Goal: Task Accomplishment & Management: Manage account settings

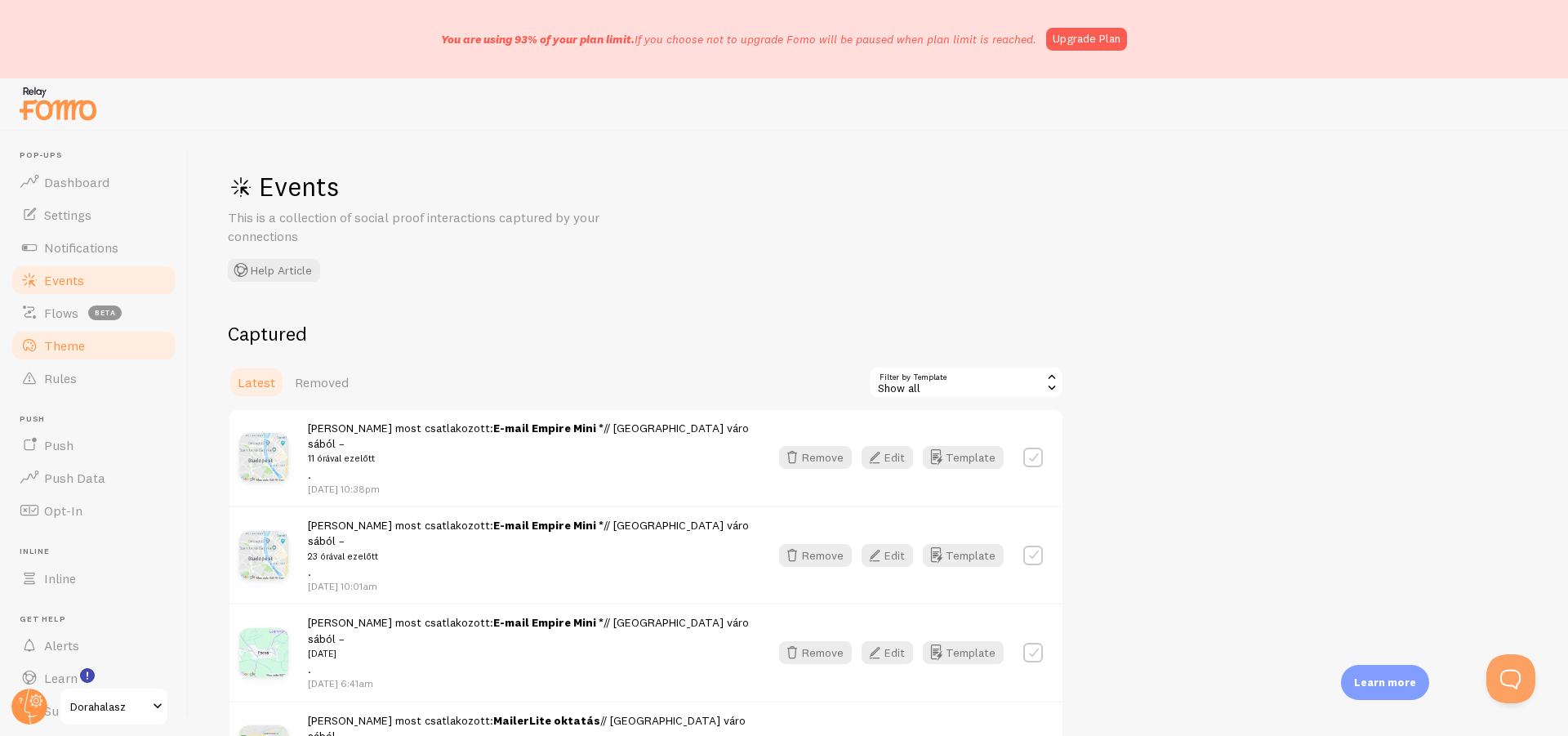
click at [66, 355] on link "Theme" at bounding box center [93, 346] width 169 height 33
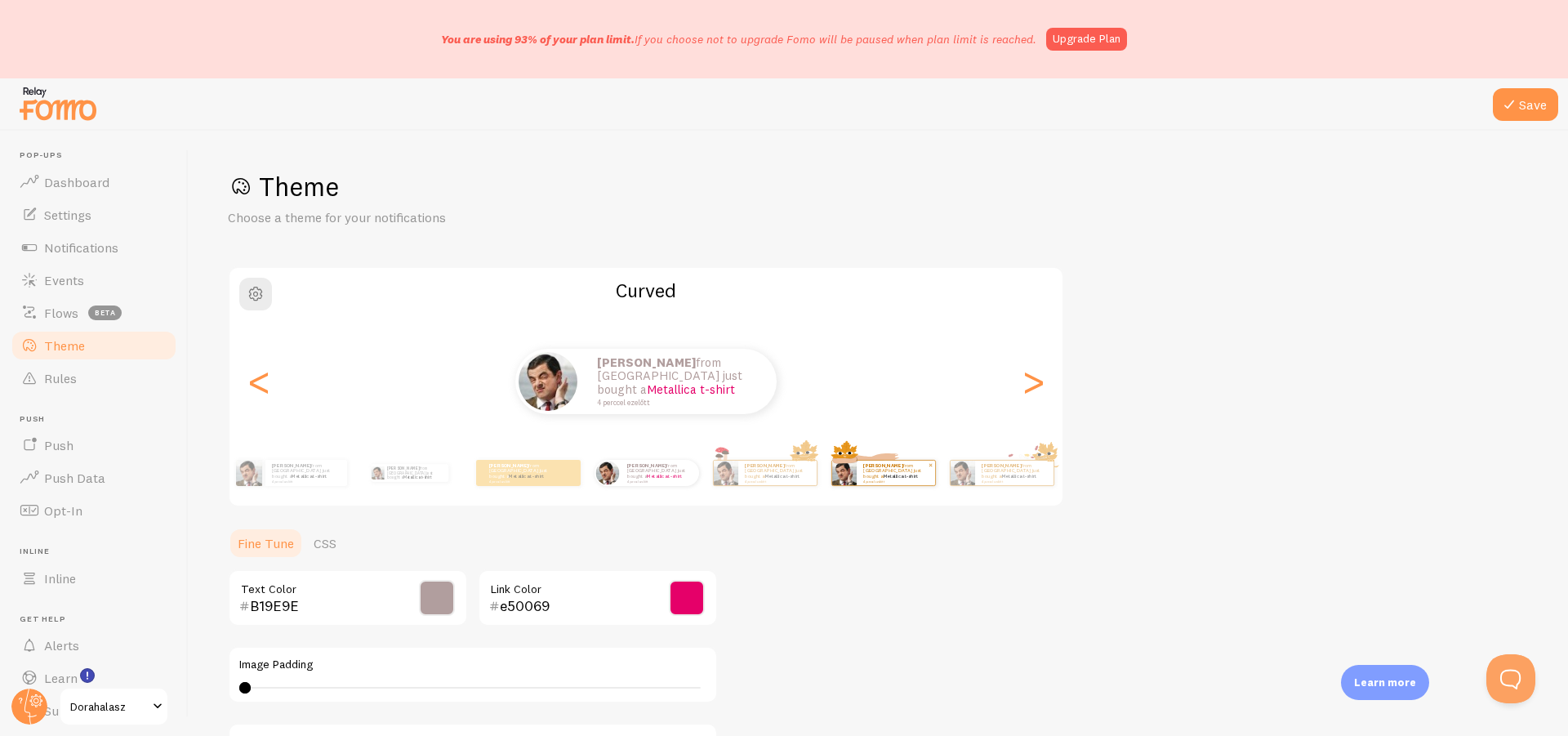
click at [855, 464] on img at bounding box center [844, 473] width 24 height 24
type input "0"
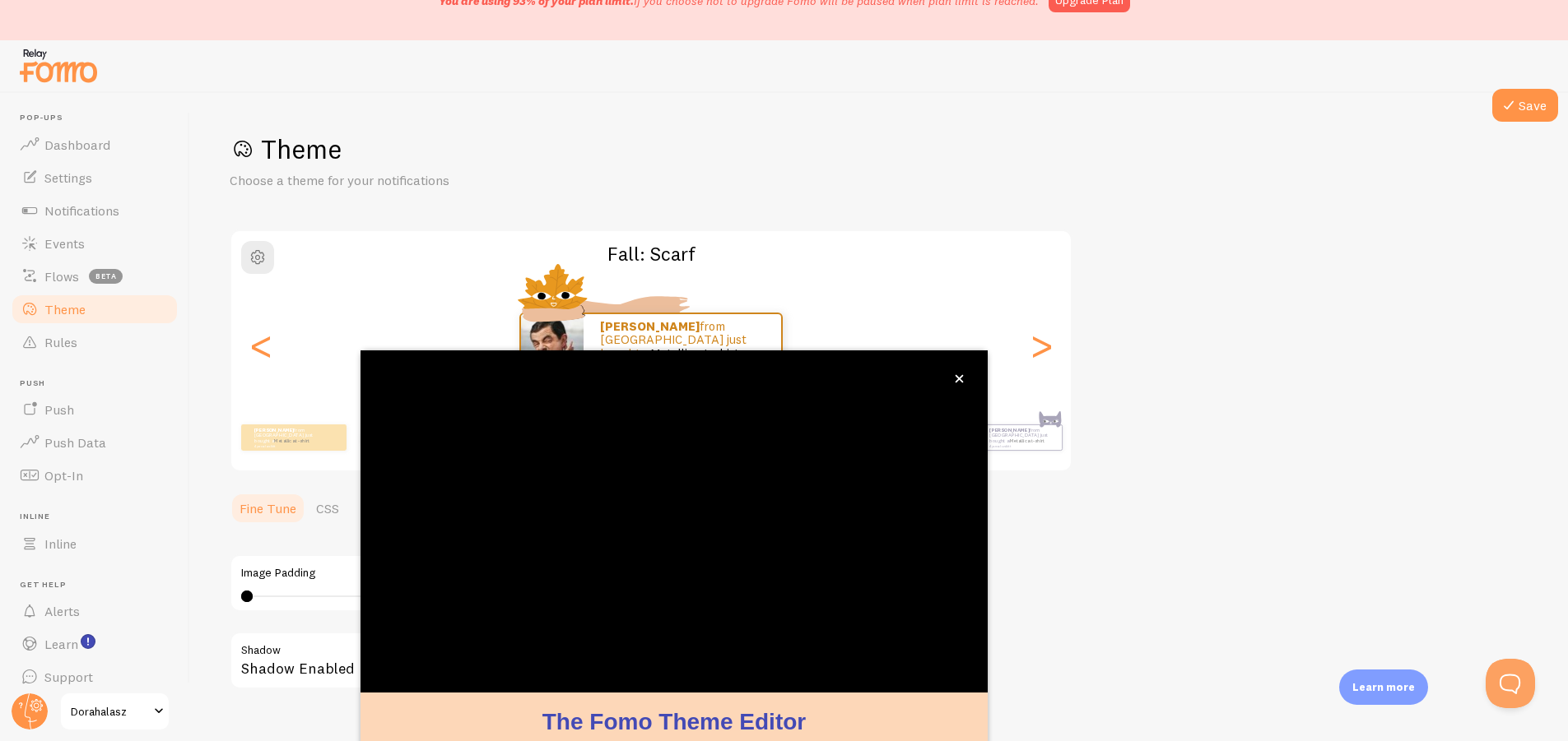
scroll to position [111, 0]
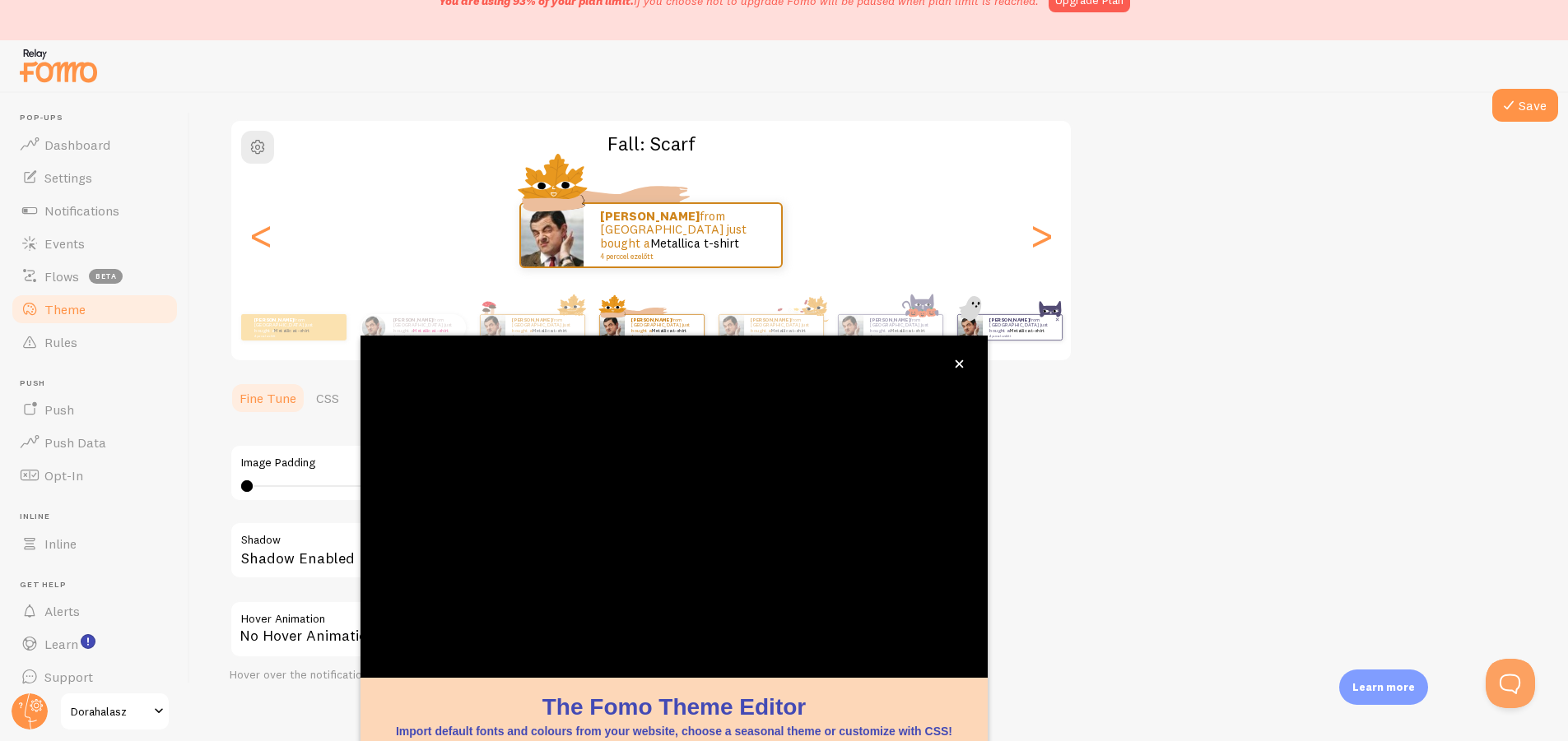
click at [1037, 334] on small "4 perccel ezelőtt" at bounding box center [1022, 336] width 64 height 3
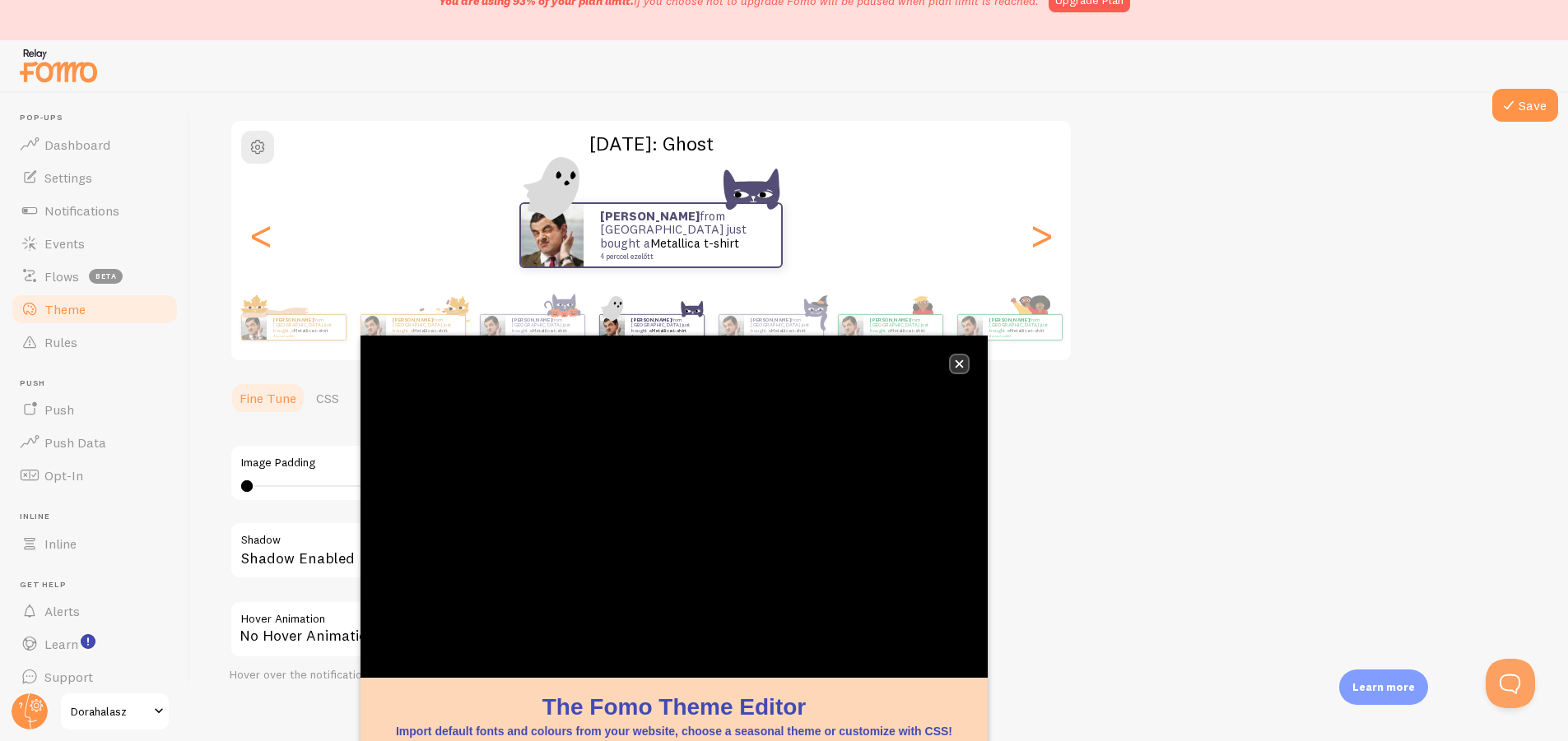
click at [954, 364] on button "close," at bounding box center [959, 364] width 17 height 17
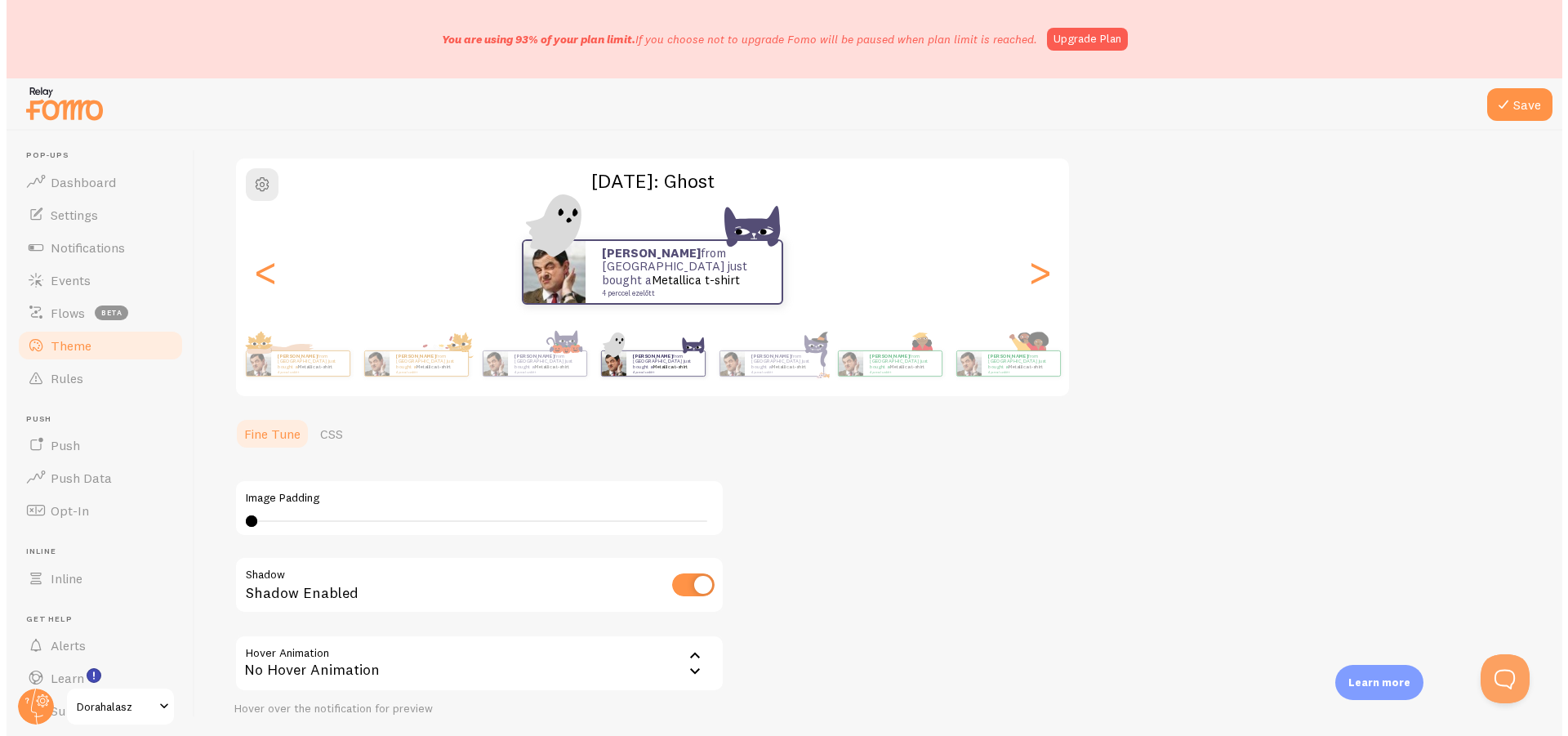
scroll to position [0, 0]
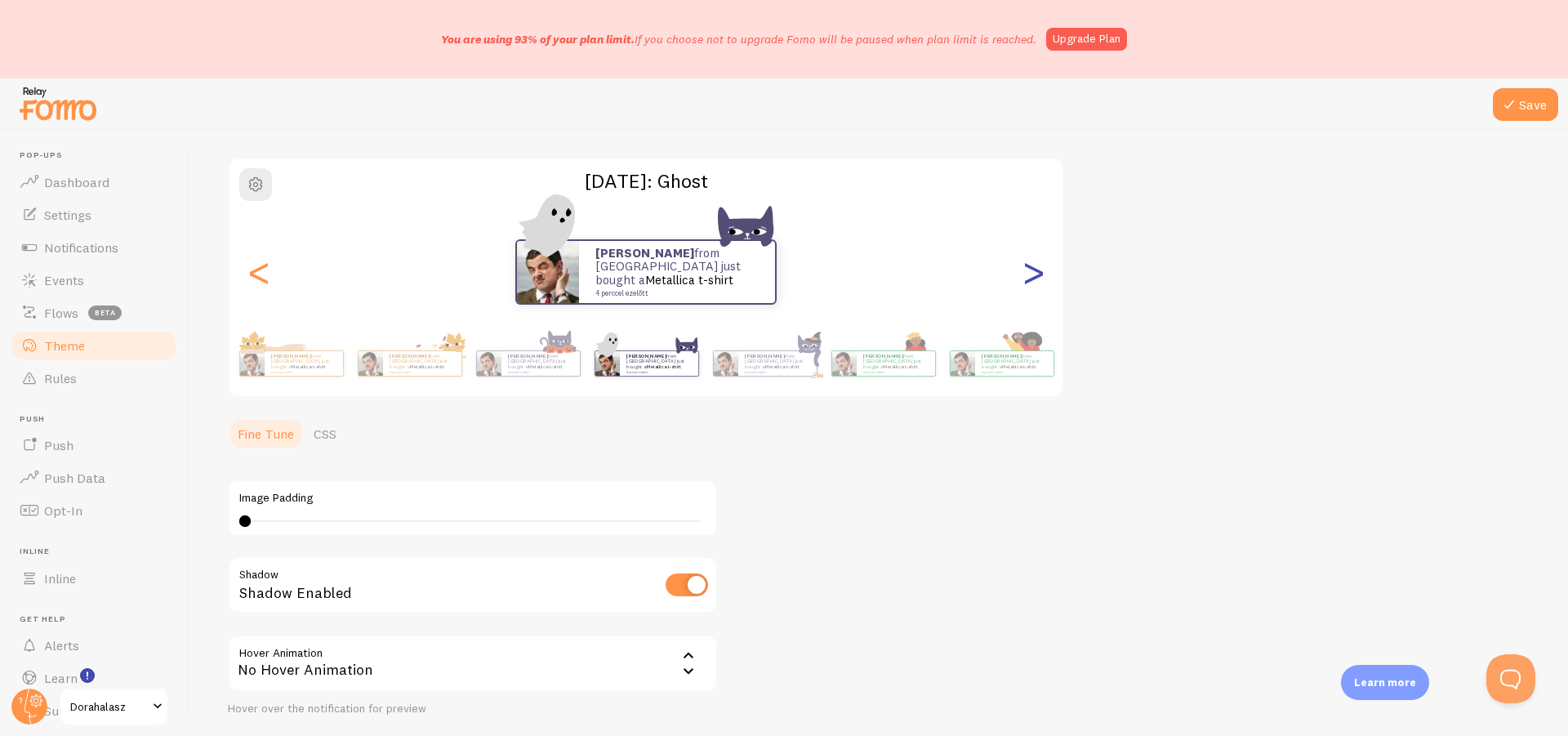
click at [1042, 278] on div ">" at bounding box center [1033, 272] width 20 height 118
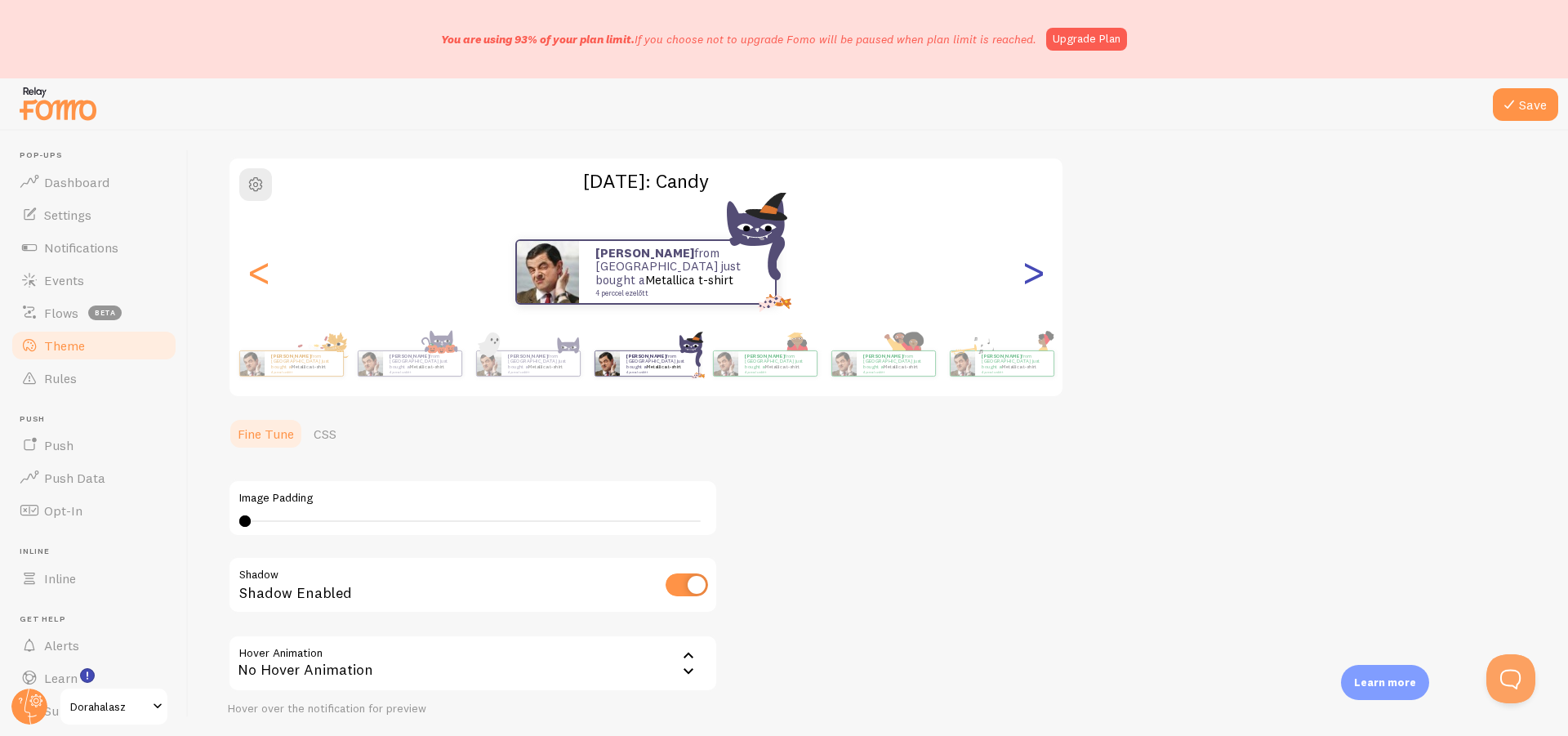
click at [1042, 278] on div ">" at bounding box center [1033, 272] width 20 height 118
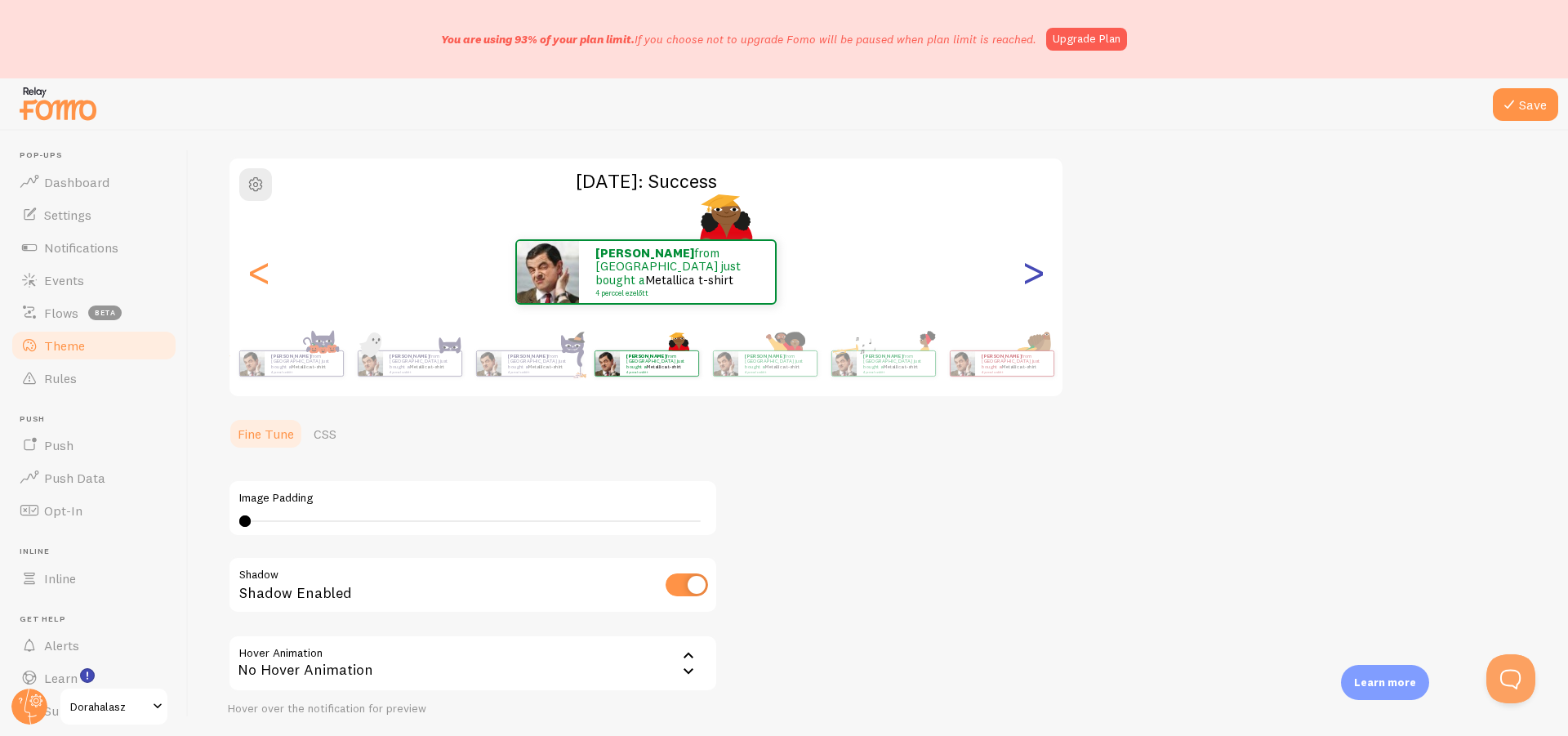
click at [1042, 278] on div ">" at bounding box center [1033, 272] width 20 height 118
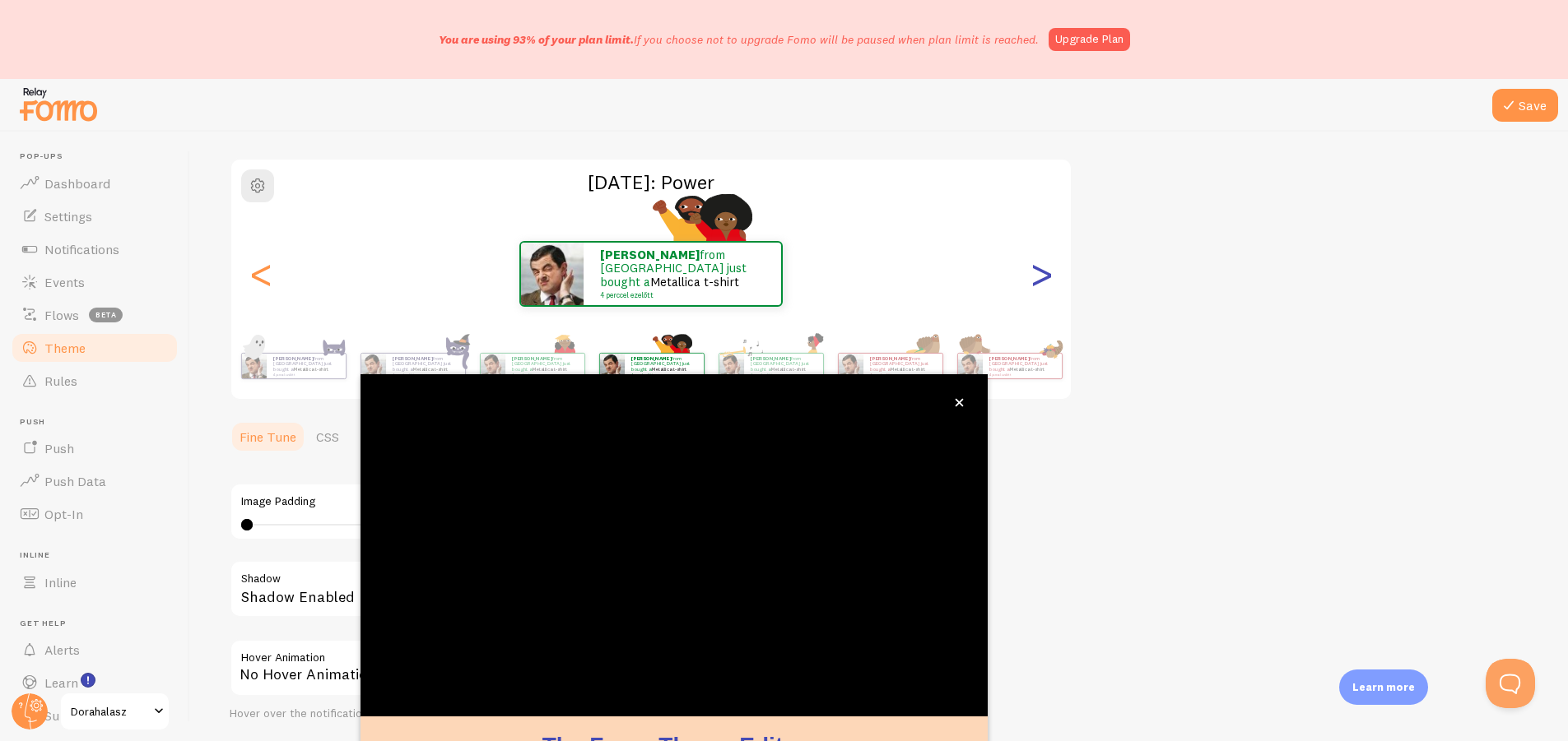
click at [1037, 275] on div ">" at bounding box center [1041, 274] width 20 height 118
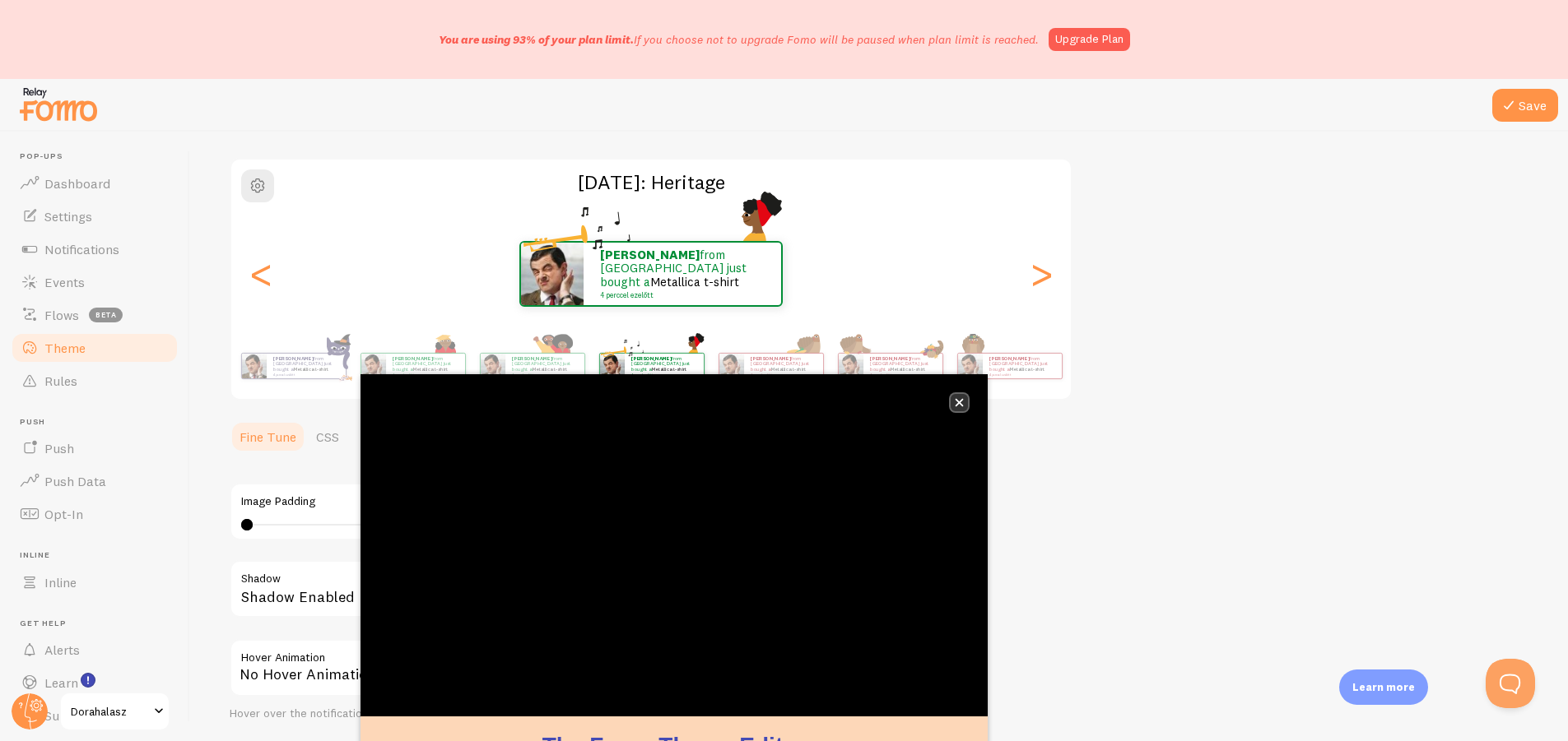
click at [960, 406] on icon "close," at bounding box center [959, 402] width 9 height 9
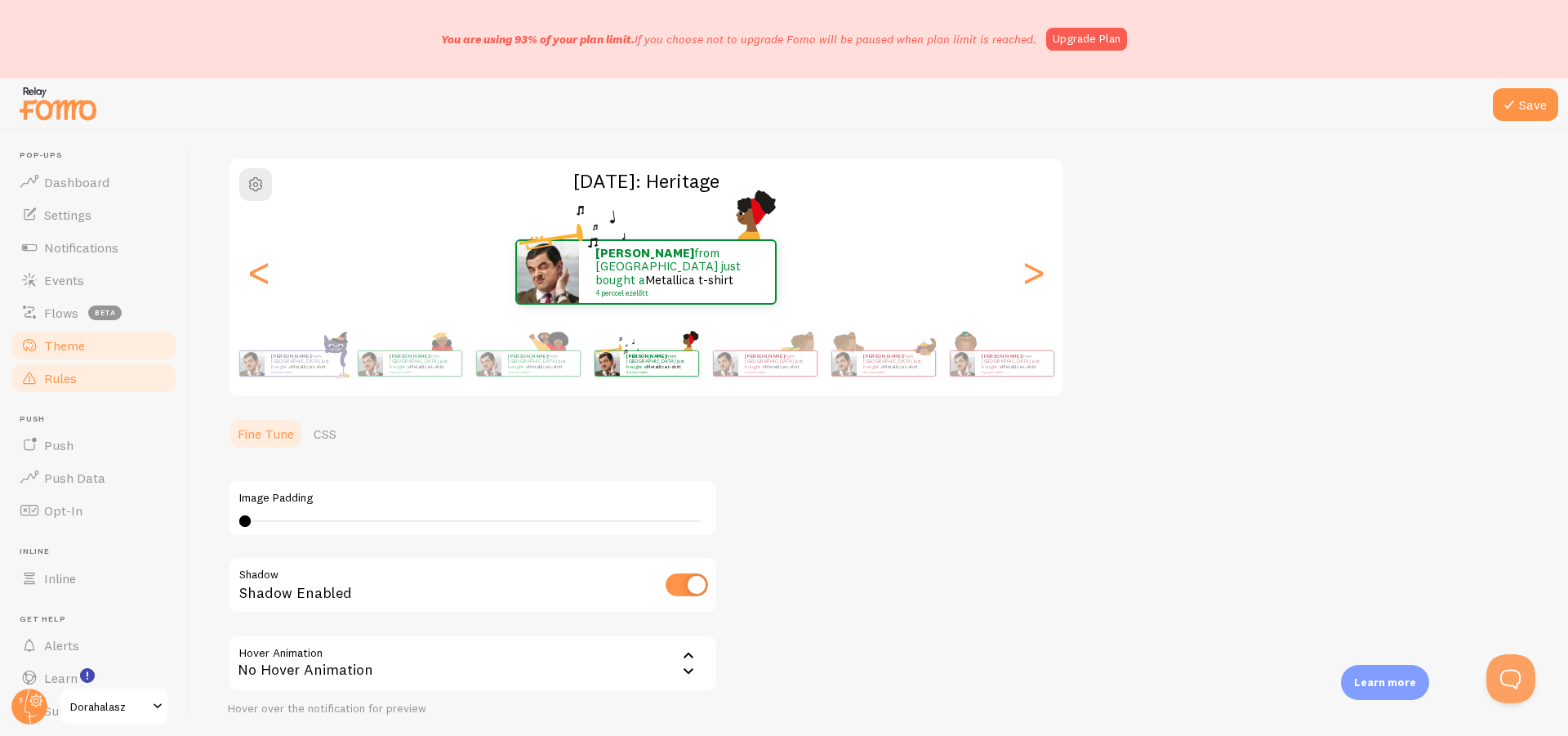
click at [52, 379] on span "Rules" at bounding box center [61, 378] width 33 height 16
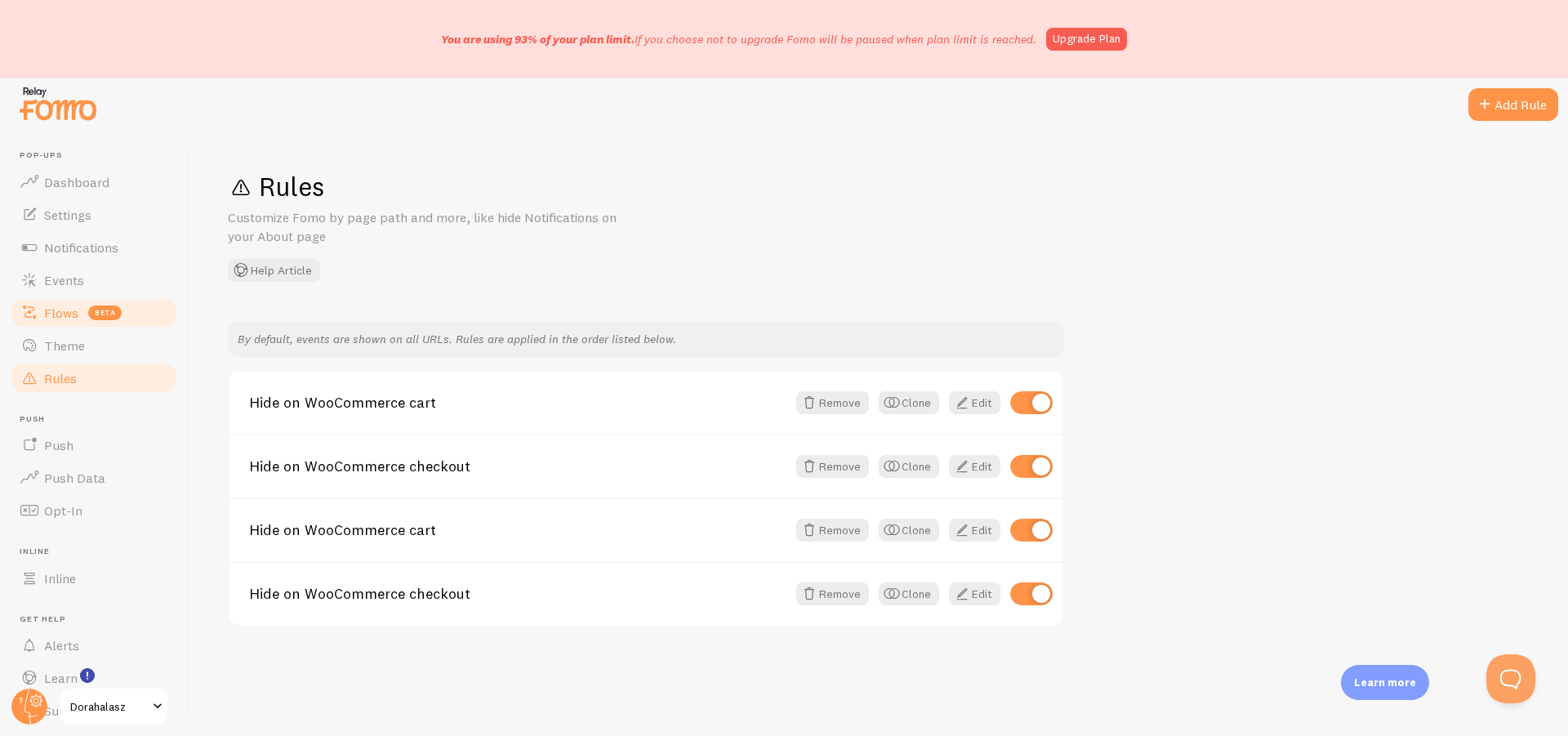
click at [70, 320] on span "Flows" at bounding box center [61, 312] width 35 height 16
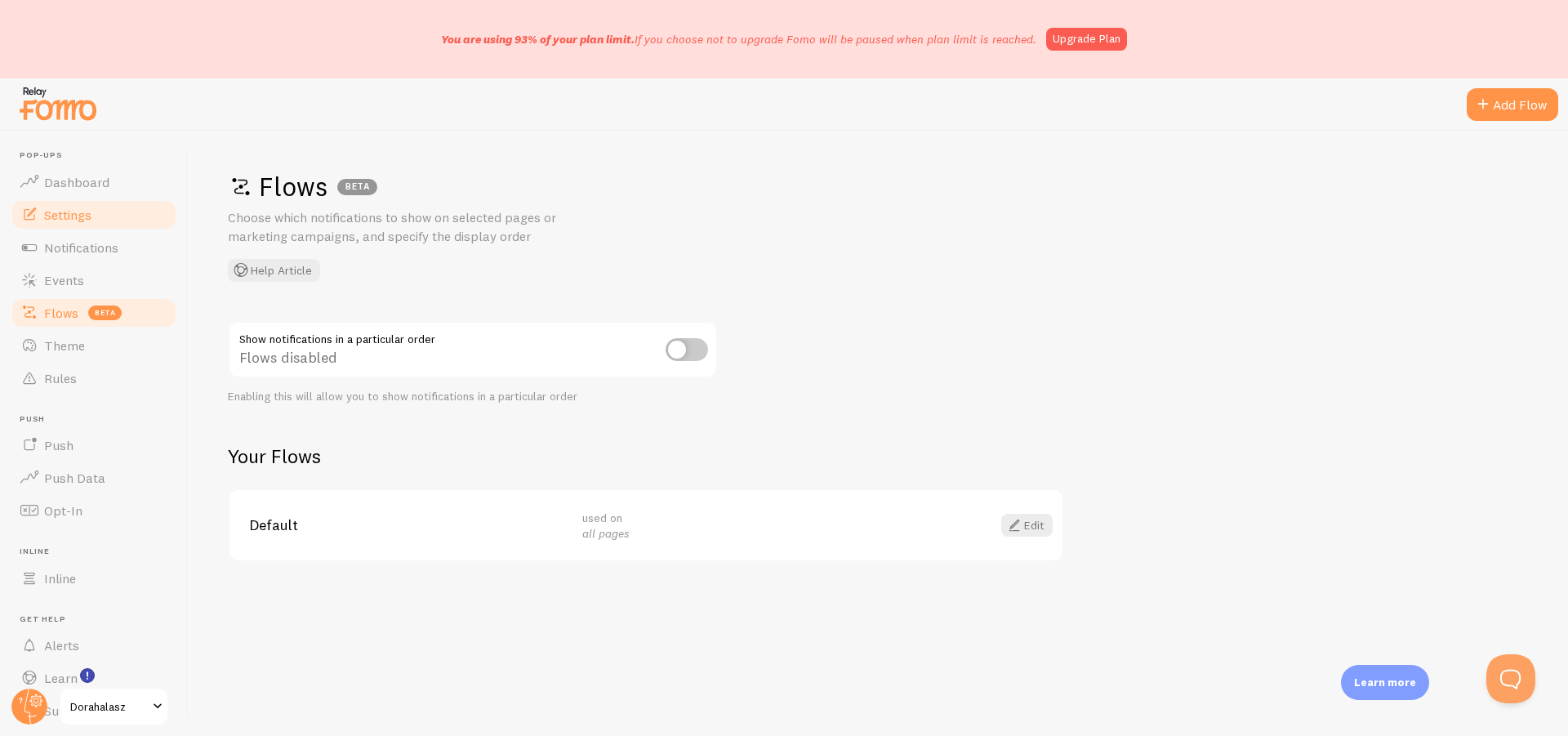
click at [65, 223] on link "Settings" at bounding box center [93, 215] width 169 height 33
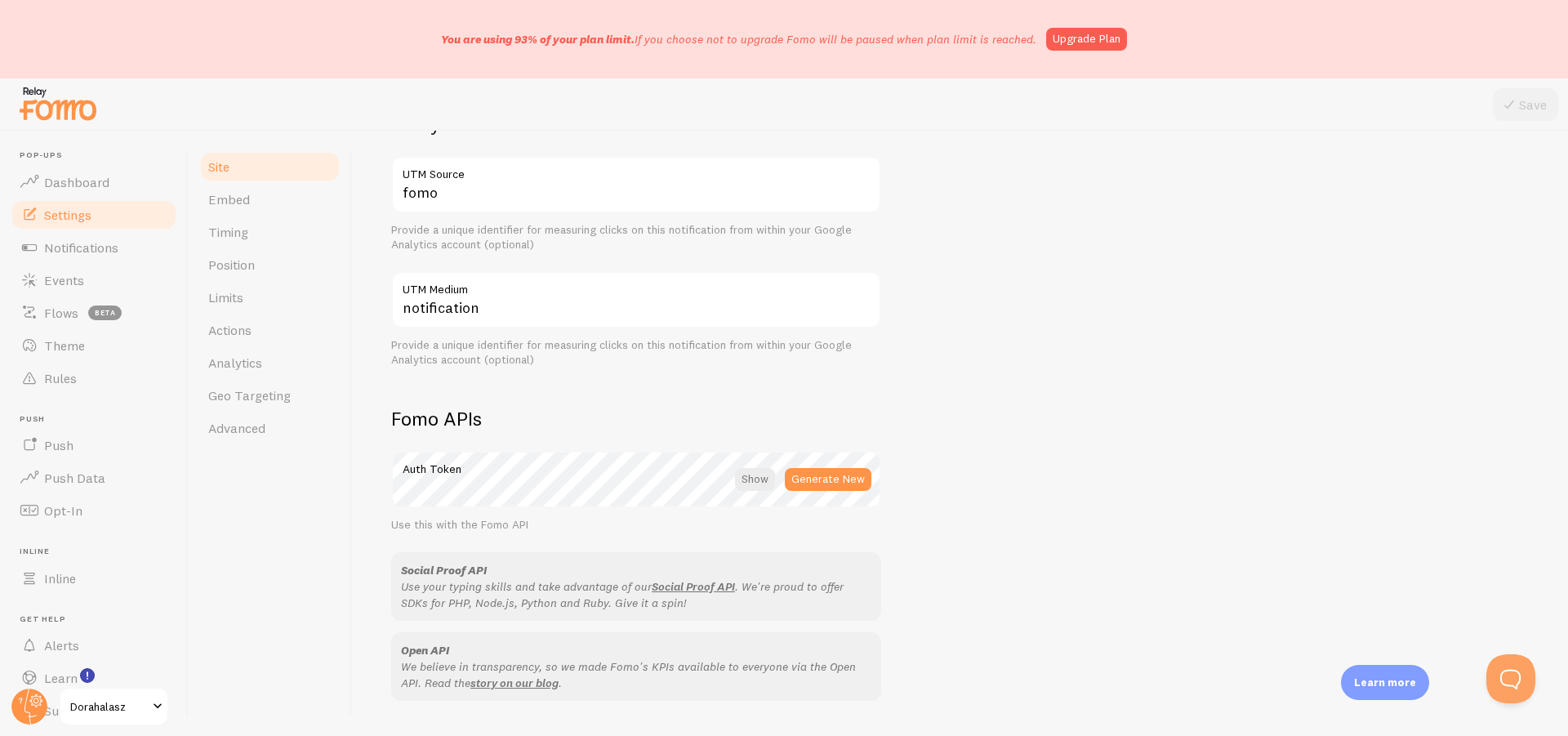
scroll to position [817, 0]
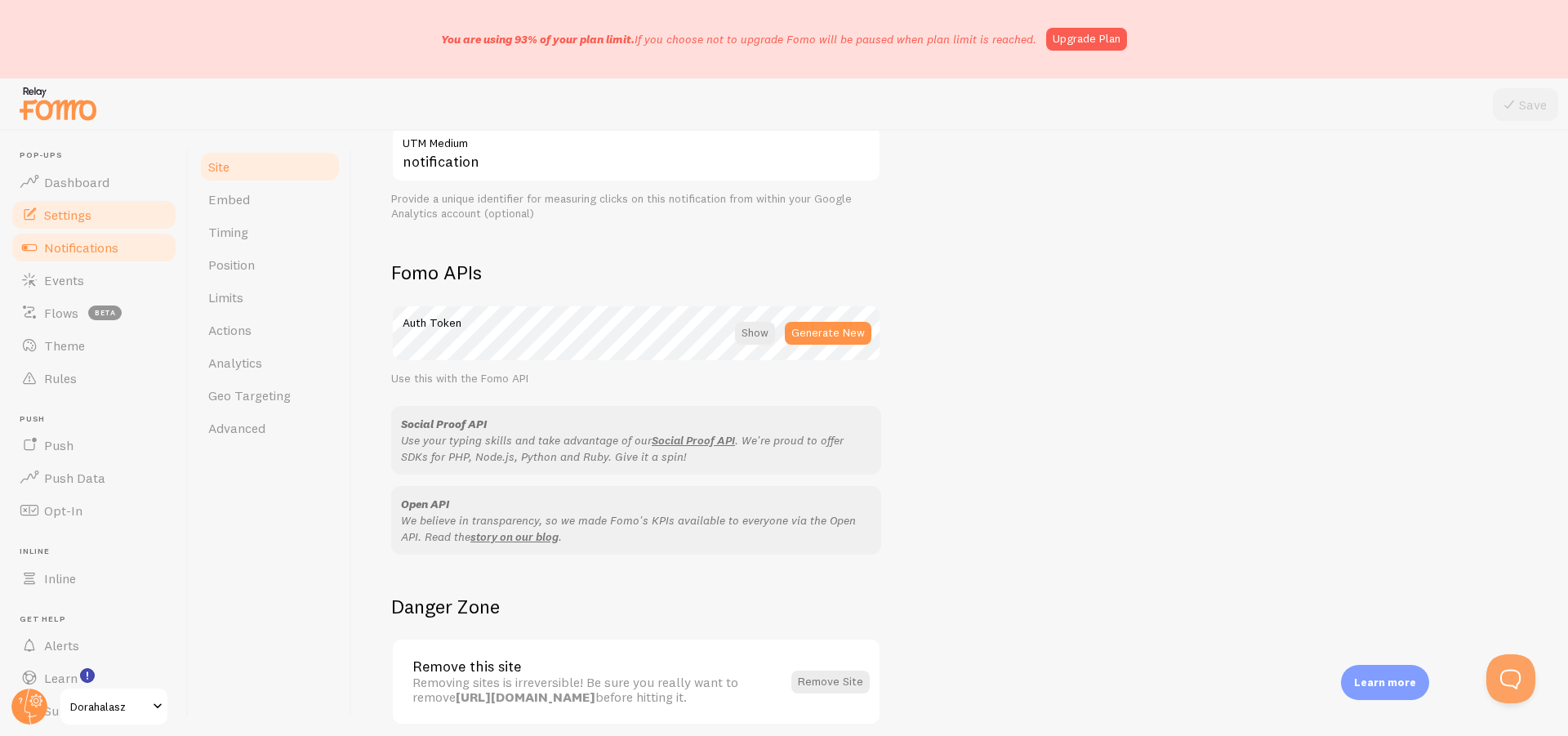
click at [51, 253] on span "Notifications" at bounding box center [81, 247] width 74 height 16
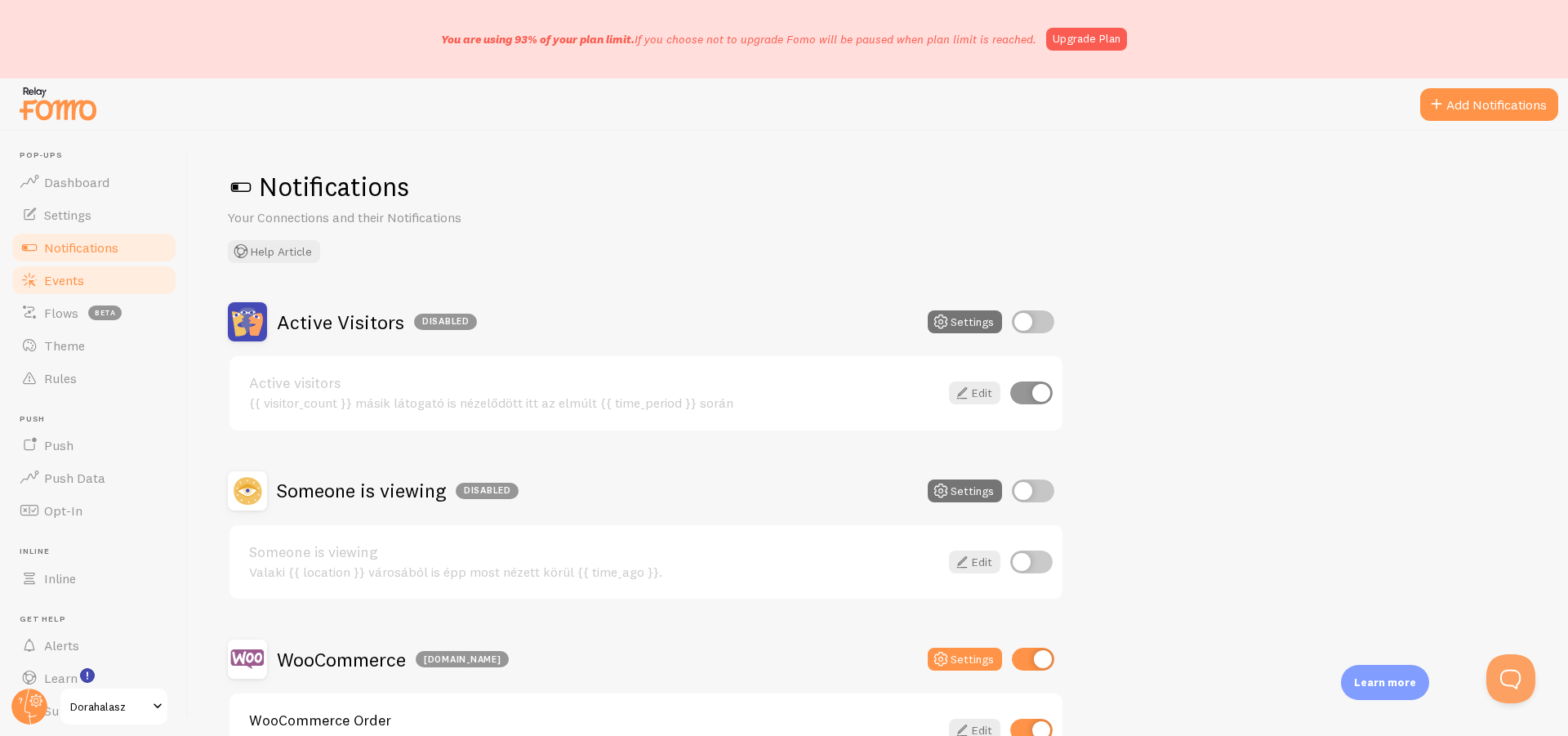
click at [54, 277] on span "Events" at bounding box center [64, 280] width 40 height 16
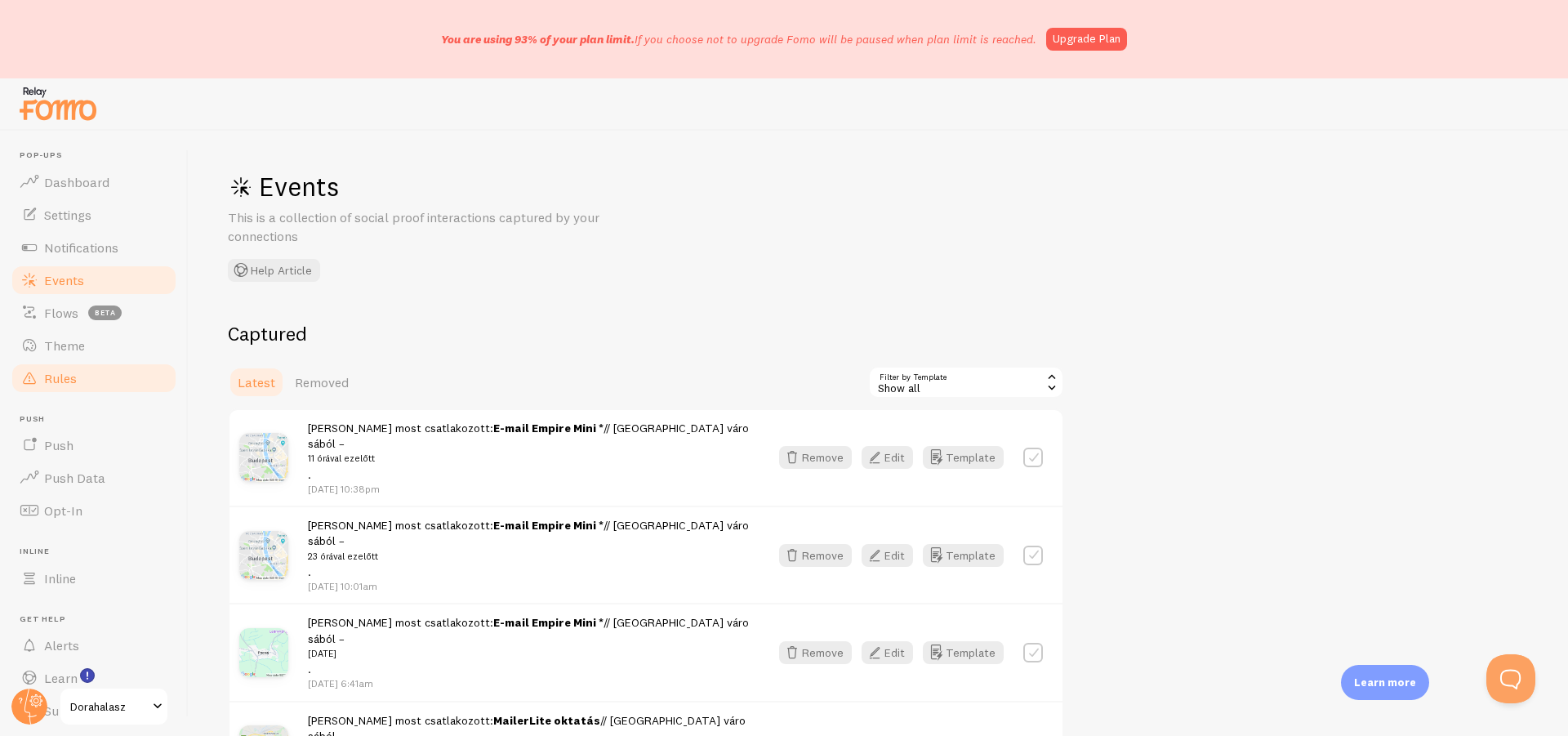
click at [99, 377] on link "Rules" at bounding box center [93, 379] width 169 height 33
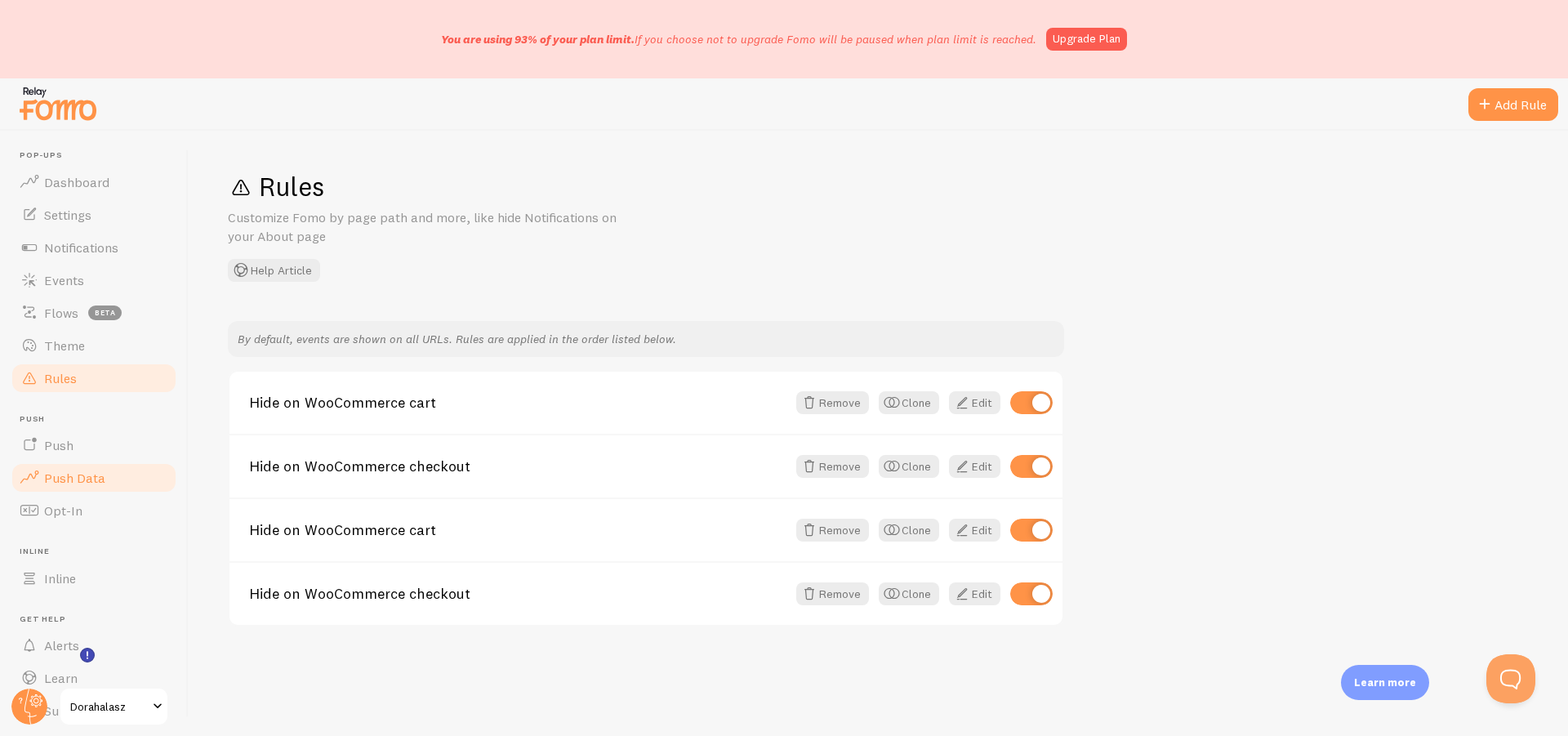
scroll to position [50, 0]
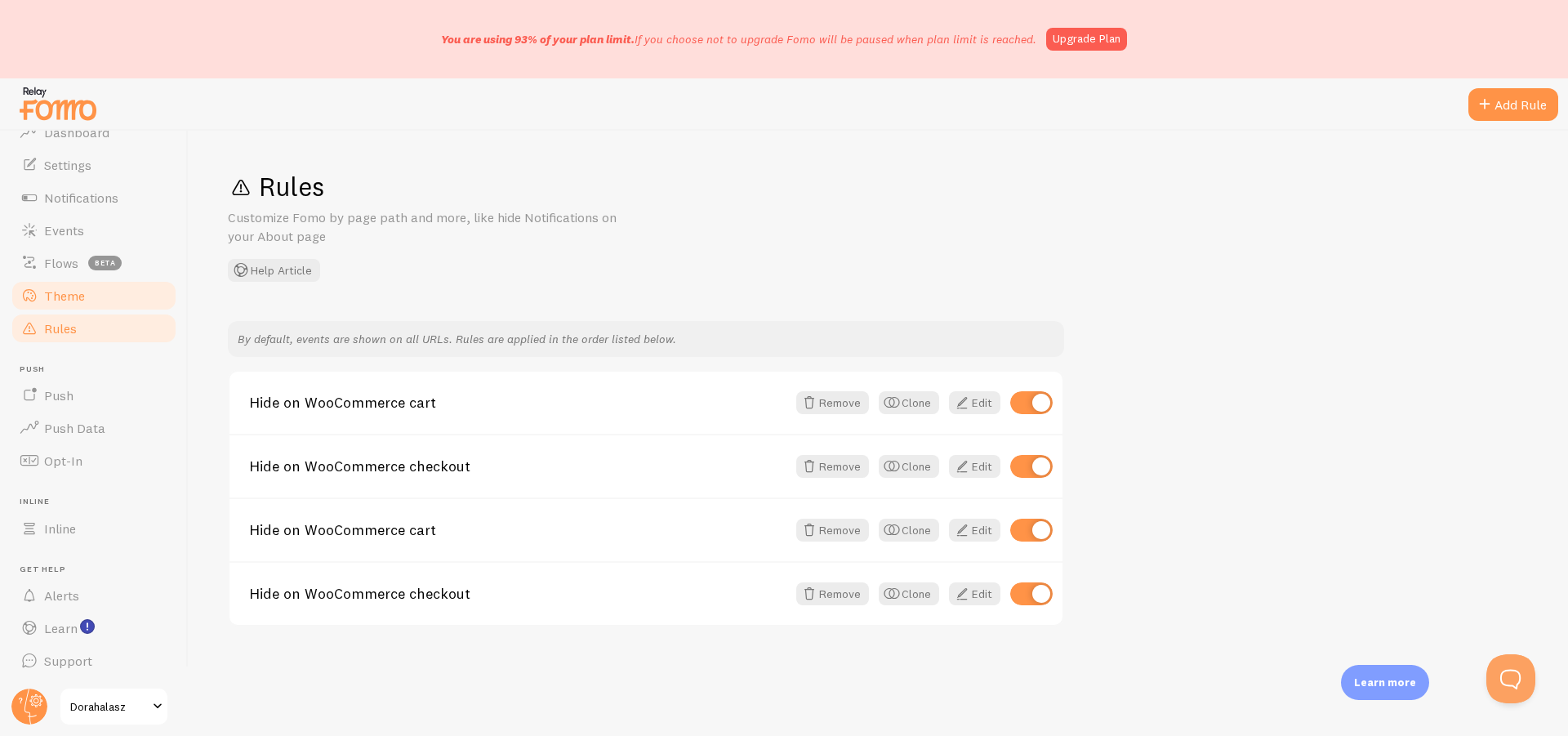
click at [62, 298] on span "Theme" at bounding box center [64, 296] width 41 height 16
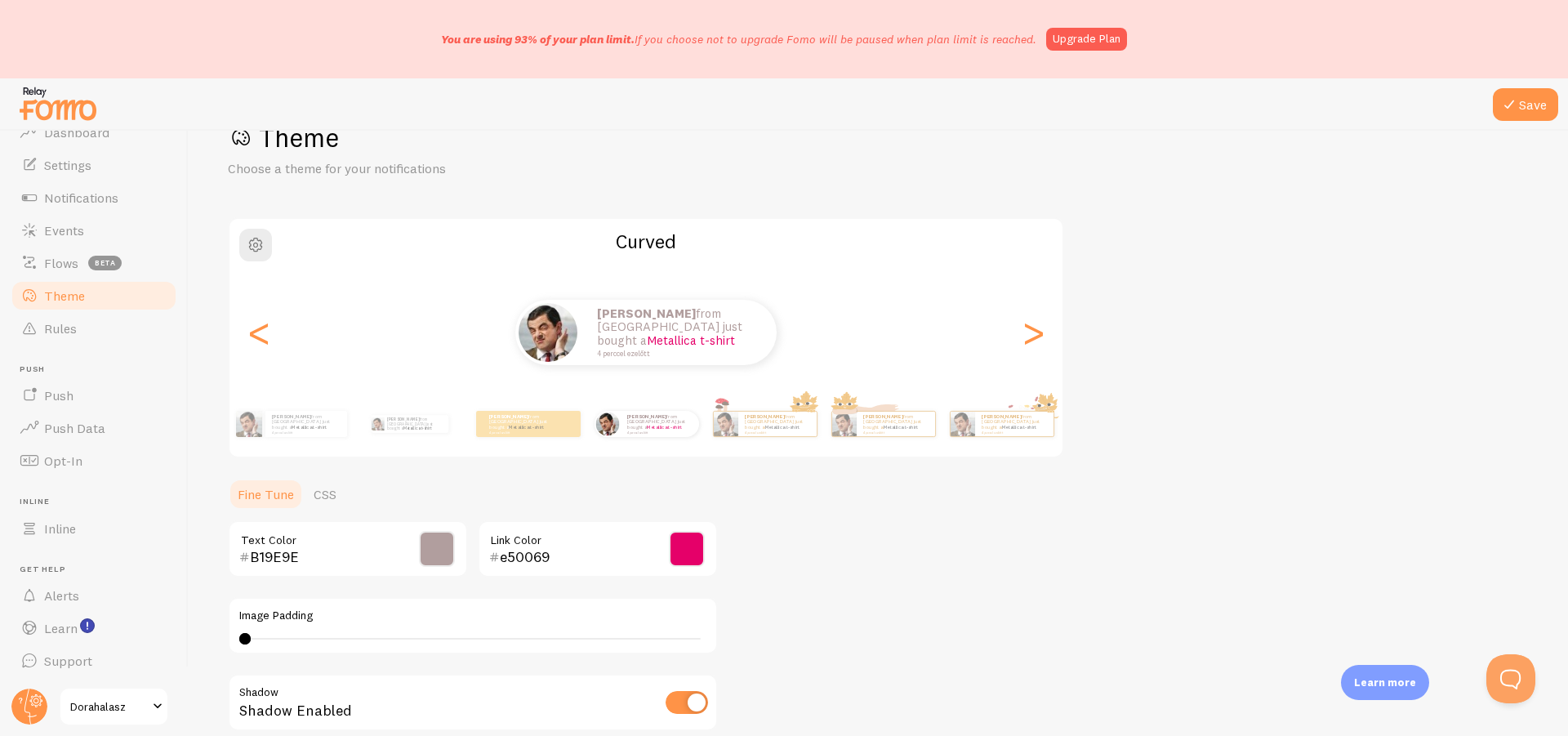
scroll to position [42, 0]
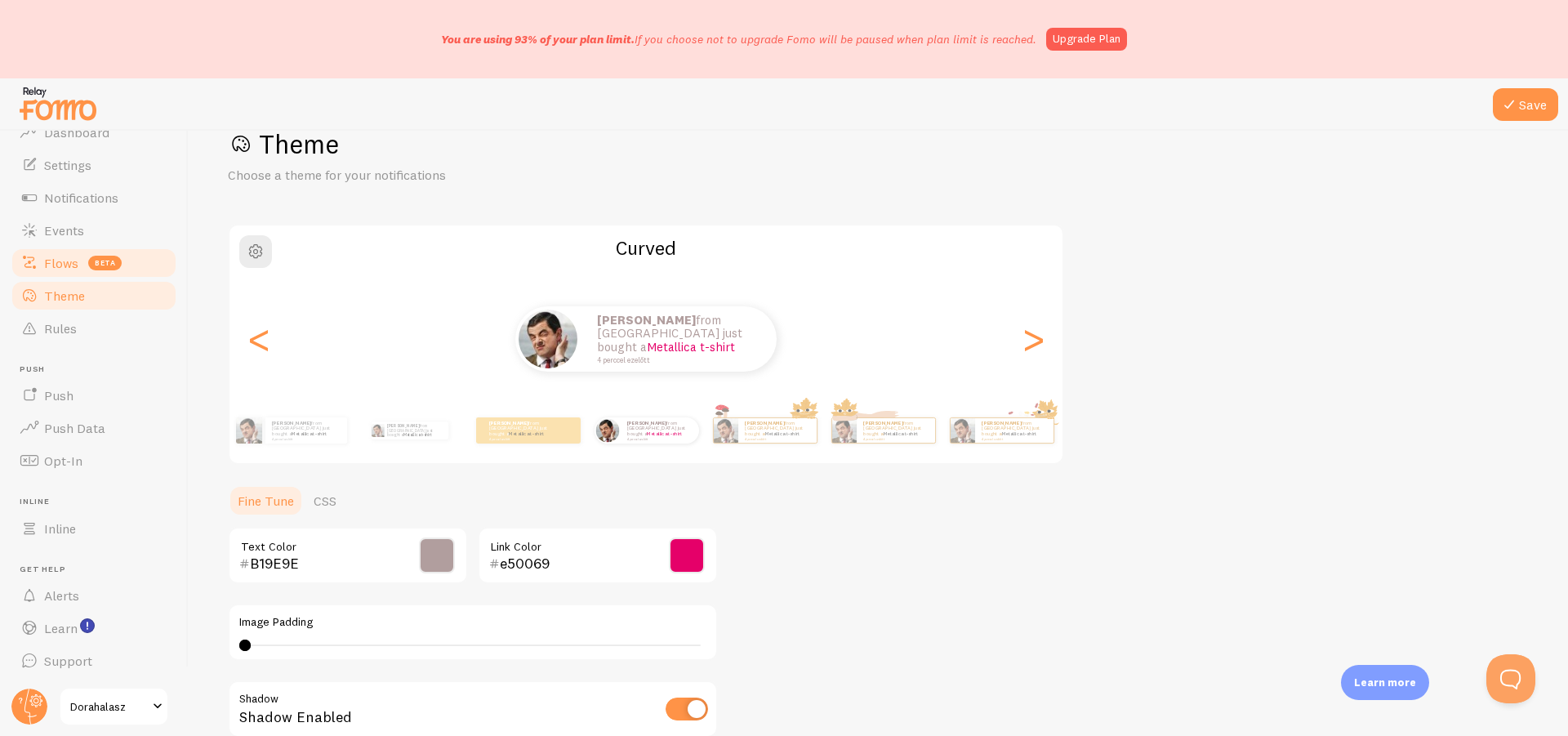
click at [71, 256] on span "Flows" at bounding box center [61, 263] width 35 height 16
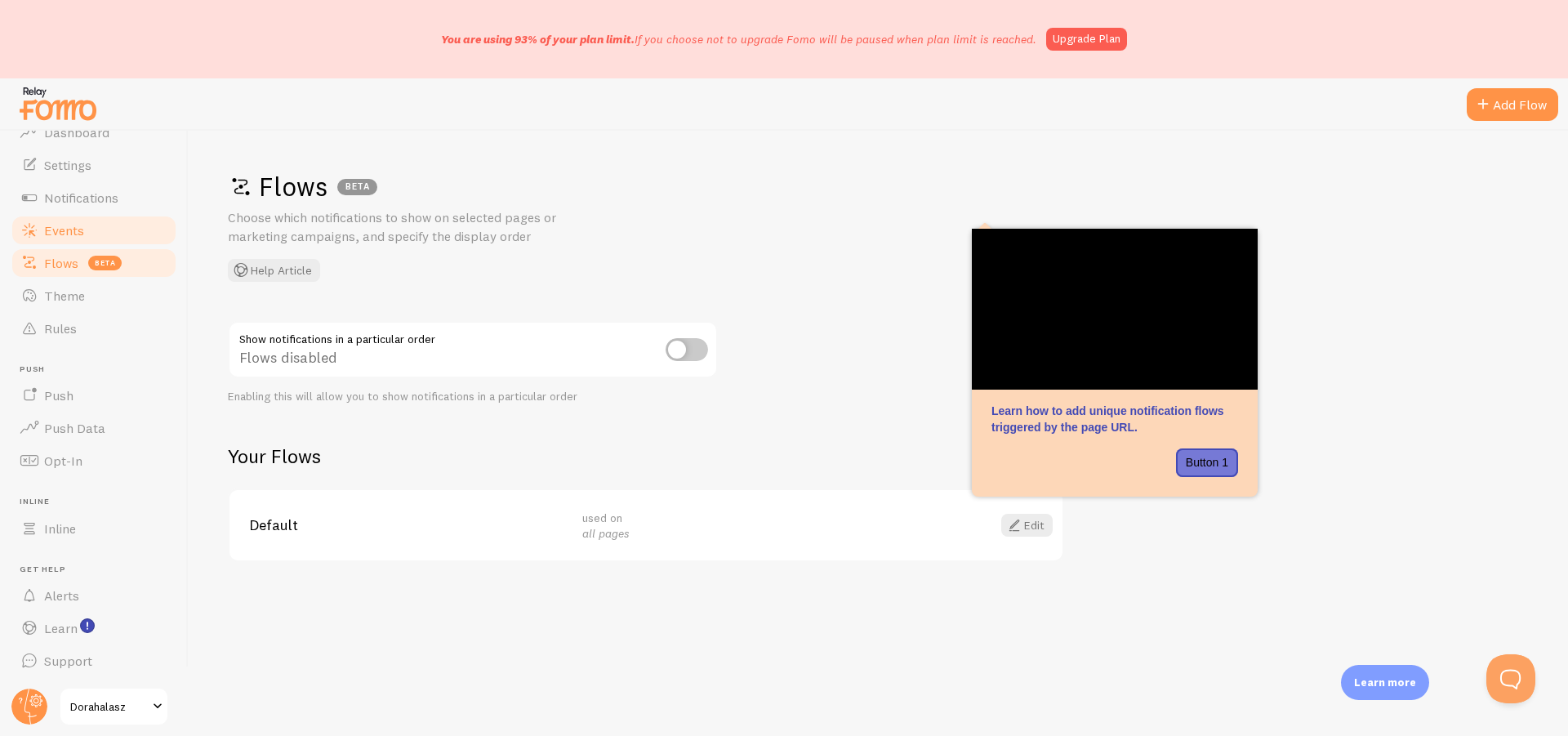
click at [61, 235] on span "Events" at bounding box center [64, 230] width 40 height 16
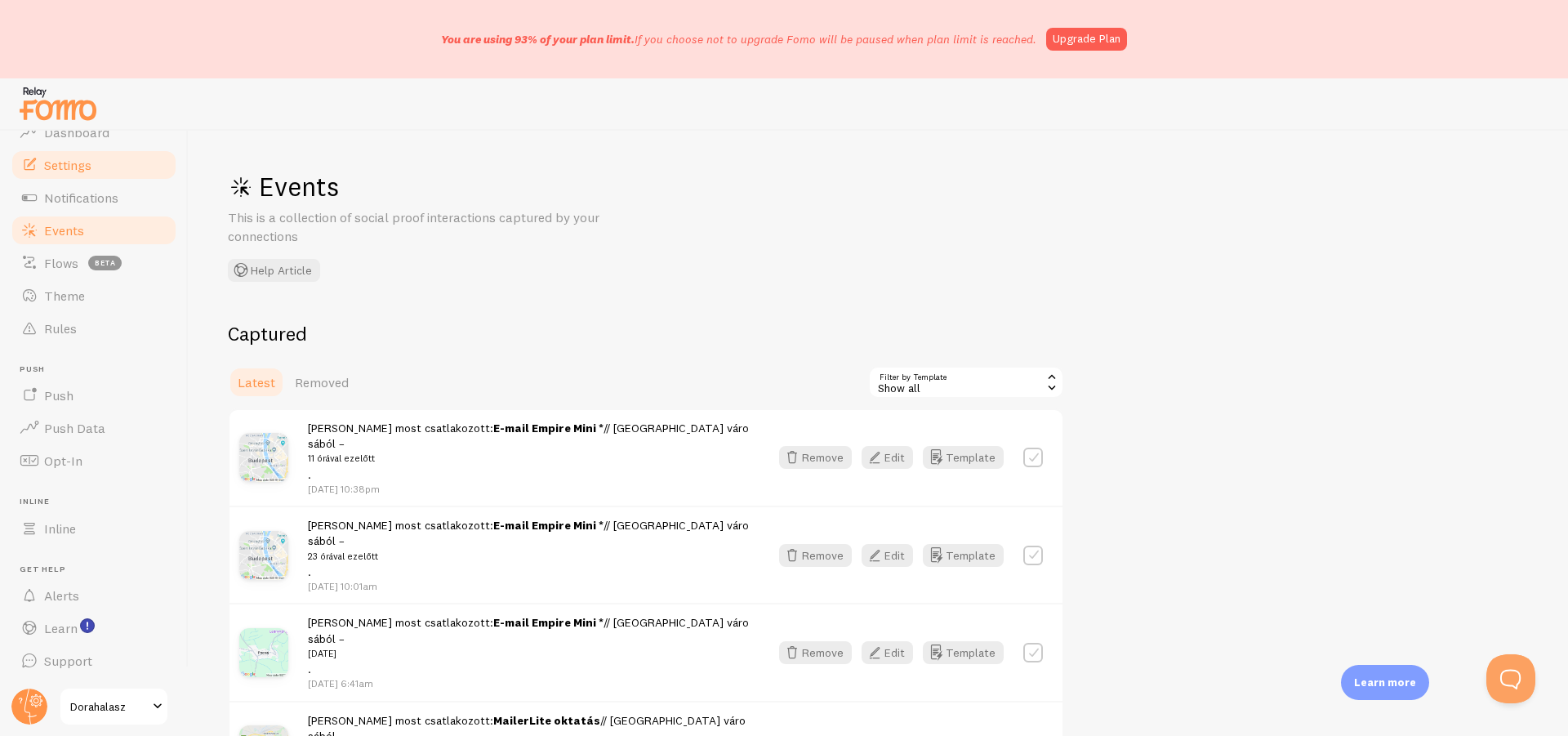
click at [85, 167] on span "Settings" at bounding box center [67, 164] width 48 height 16
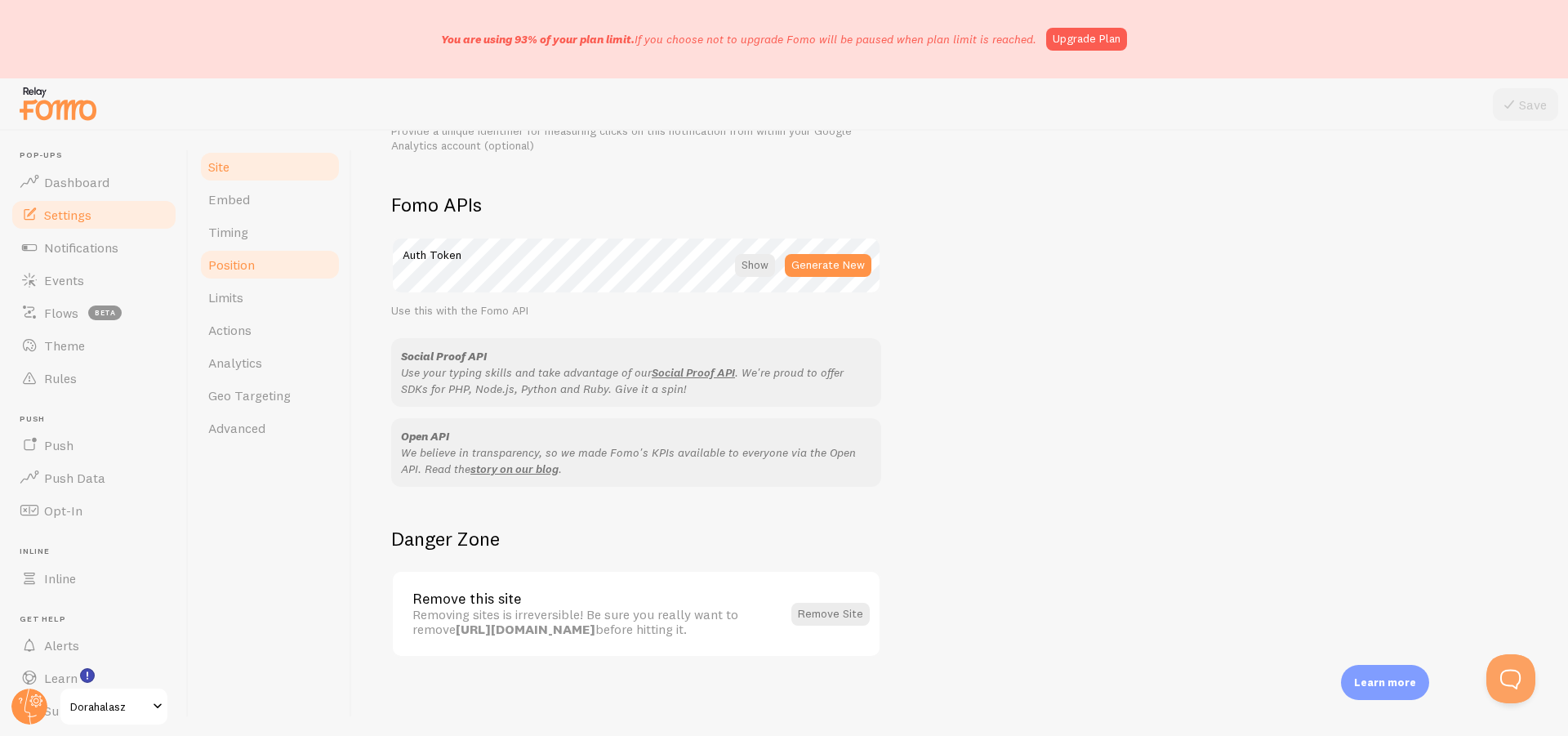
click at [243, 261] on span "Position" at bounding box center [232, 265] width 47 height 16
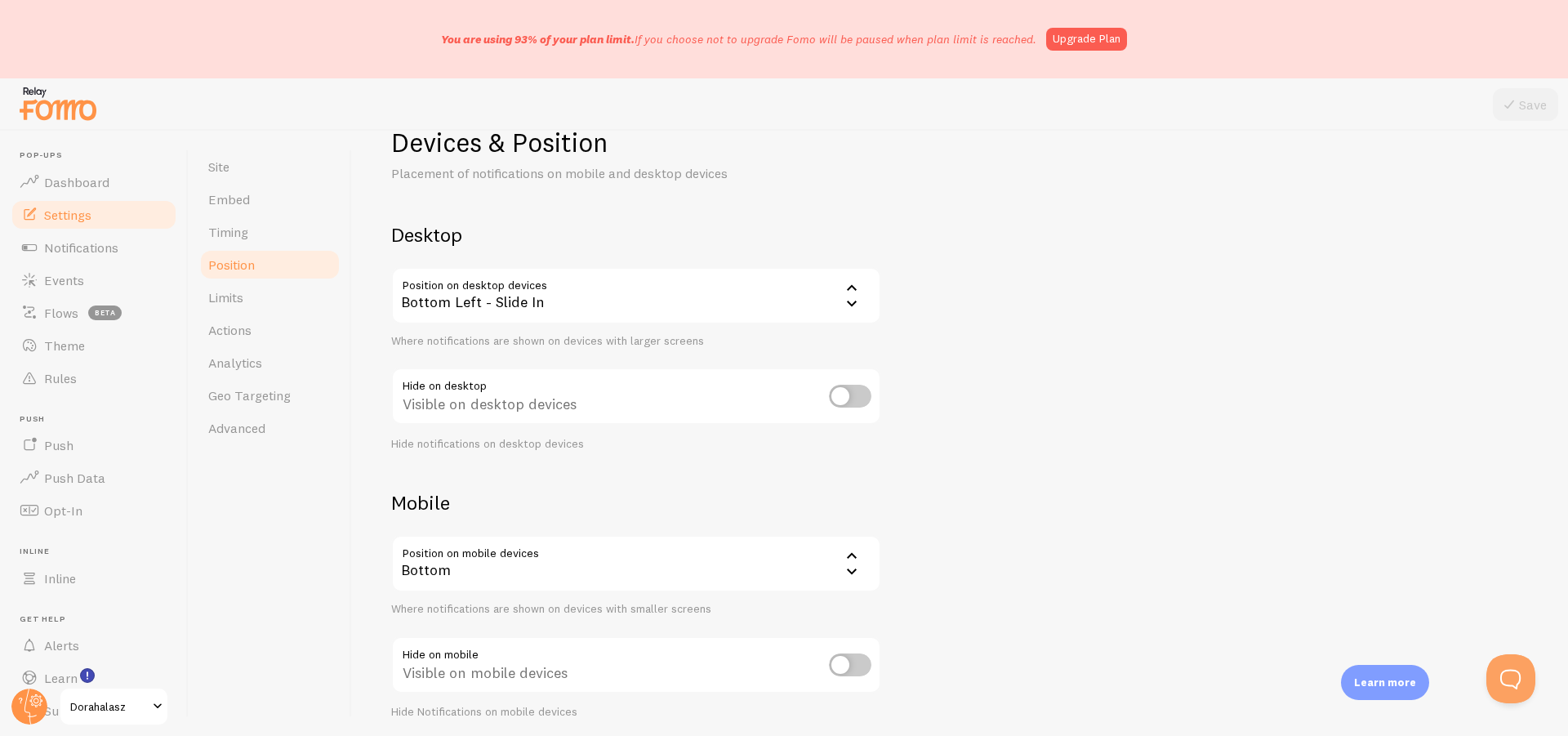
scroll to position [106, 0]
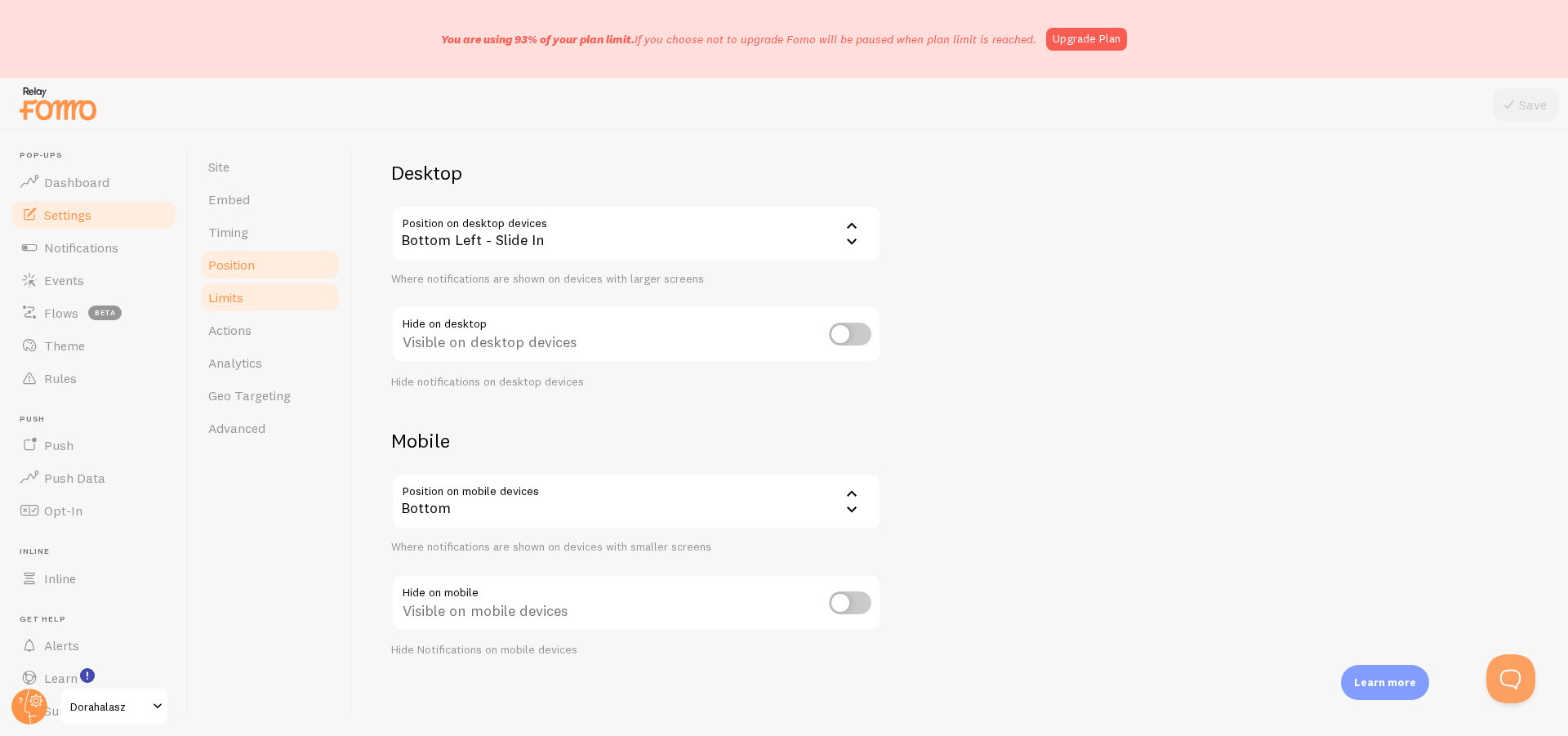
click at [253, 302] on link "Limits" at bounding box center [270, 298] width 143 height 33
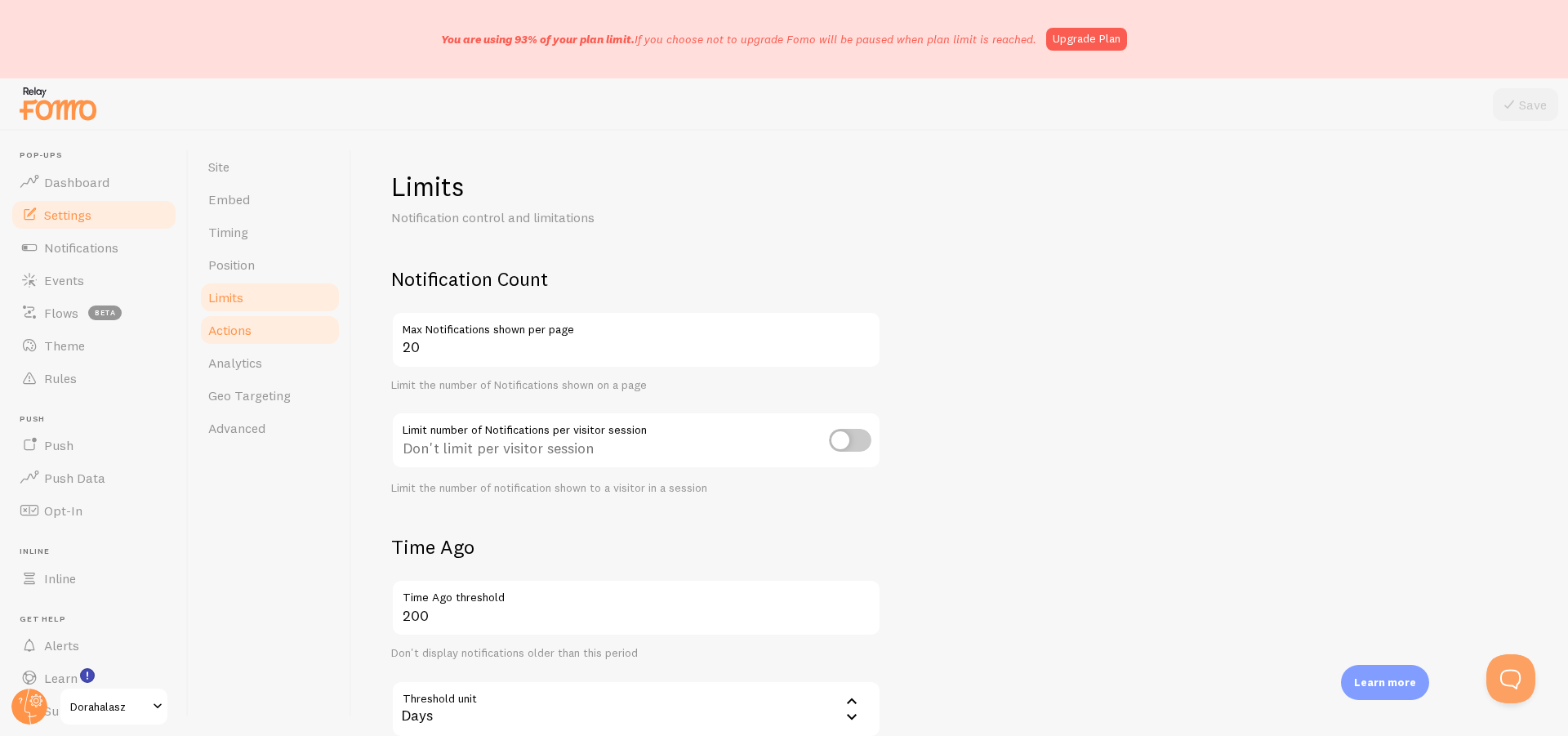
click at [253, 332] on link "Actions" at bounding box center [270, 330] width 143 height 33
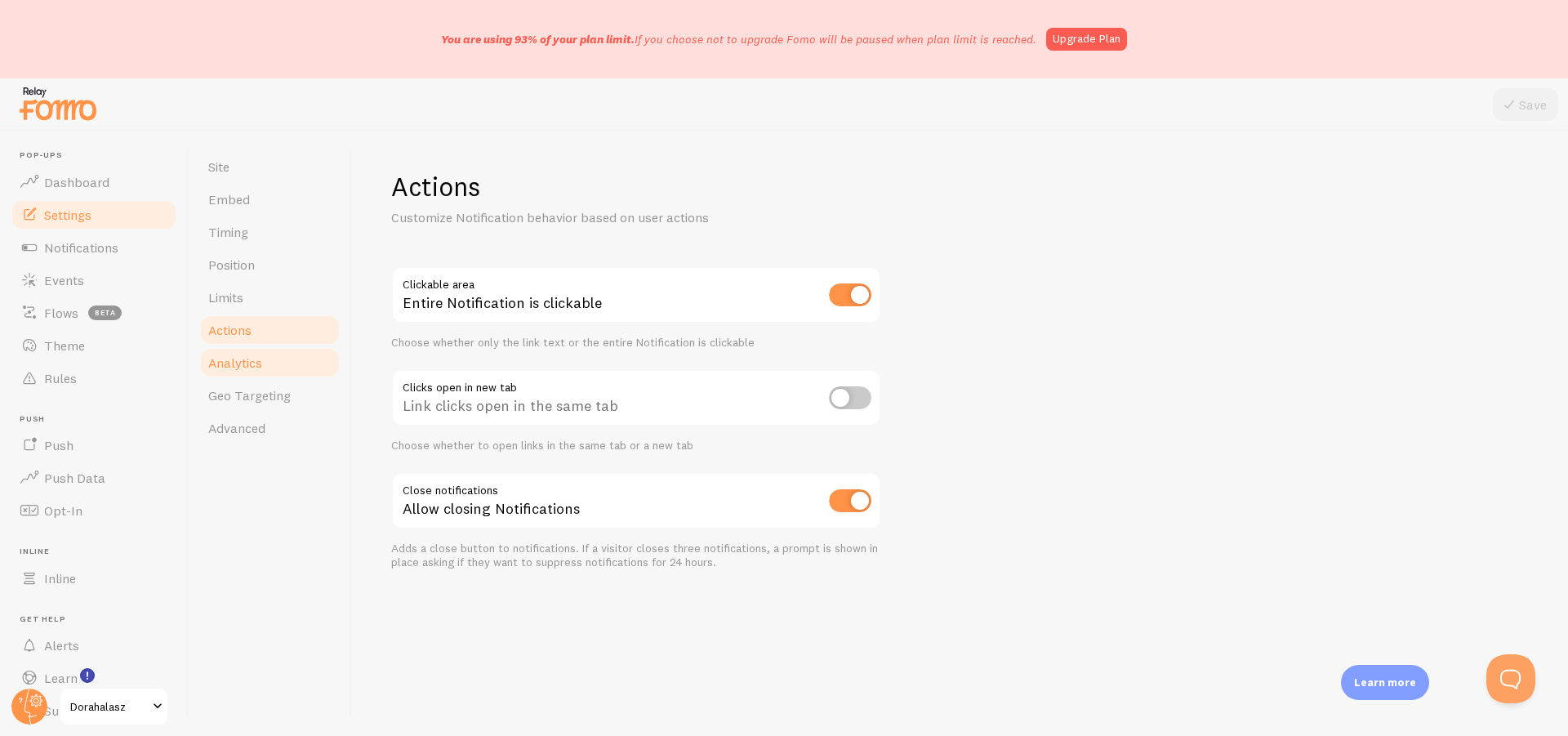
click at [262, 361] on span "Analytics" at bounding box center [235, 362] width 54 height 16
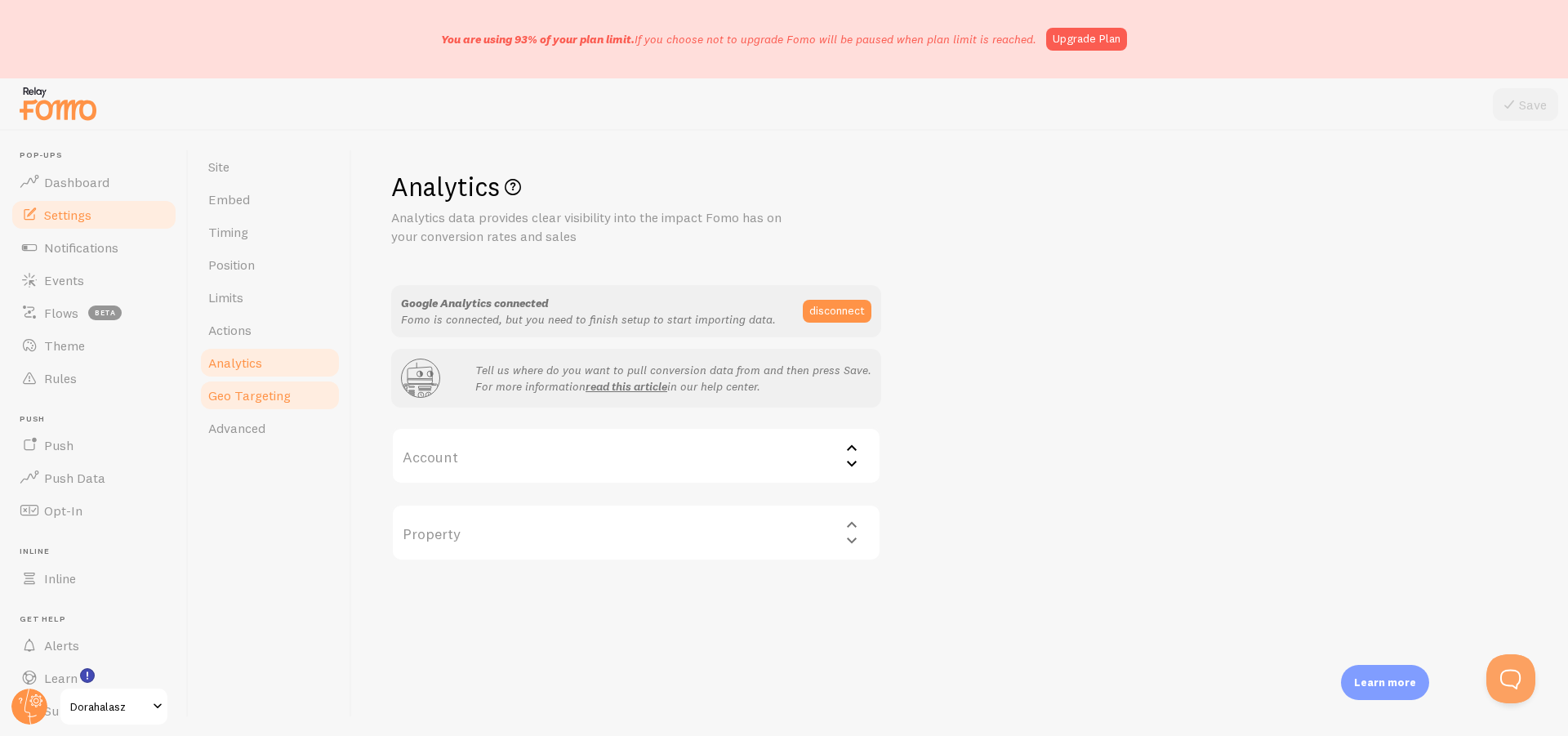
click at [270, 393] on span "Geo Targeting" at bounding box center [249, 395] width 82 height 16
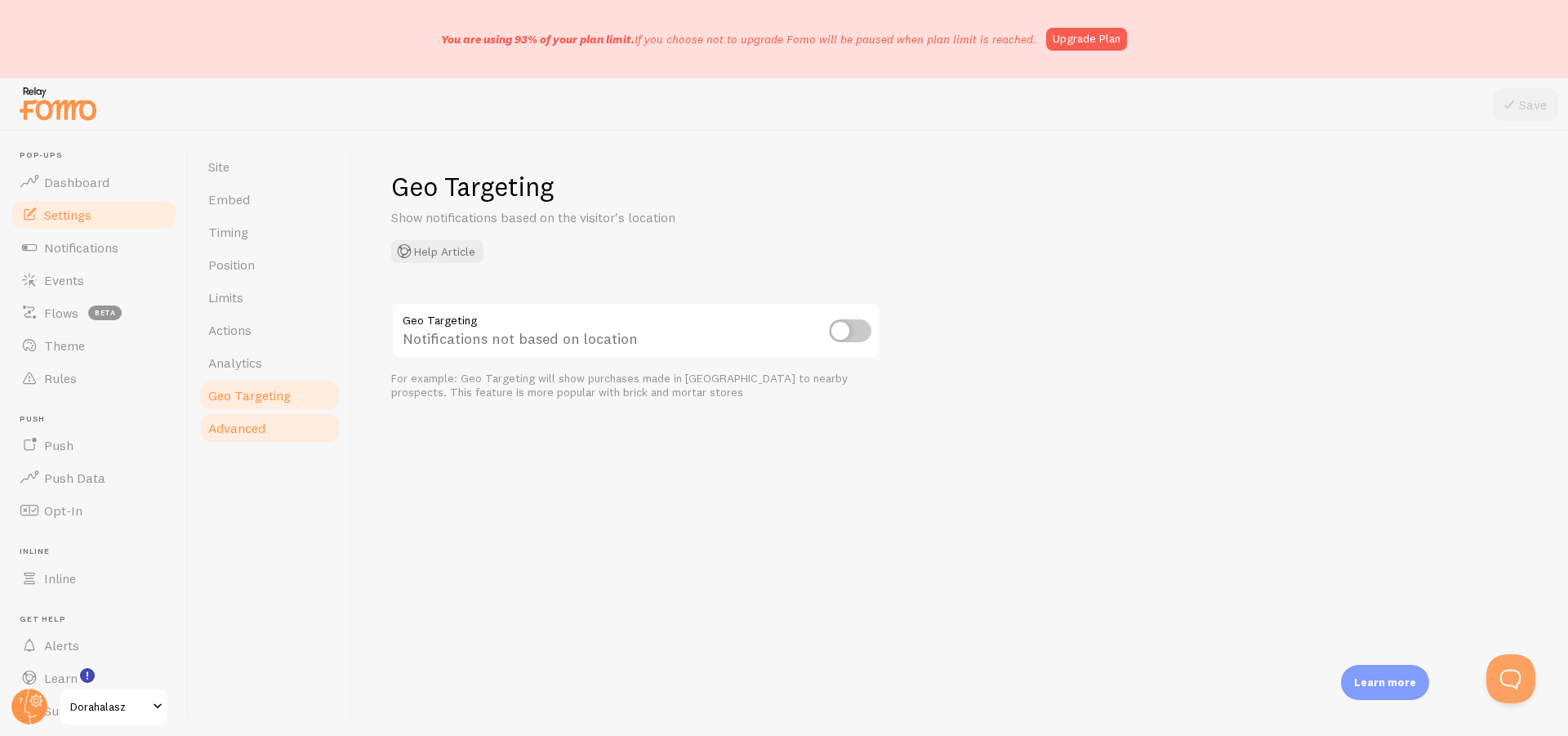
click at [252, 426] on span "Advanced" at bounding box center [237, 428] width 57 height 16
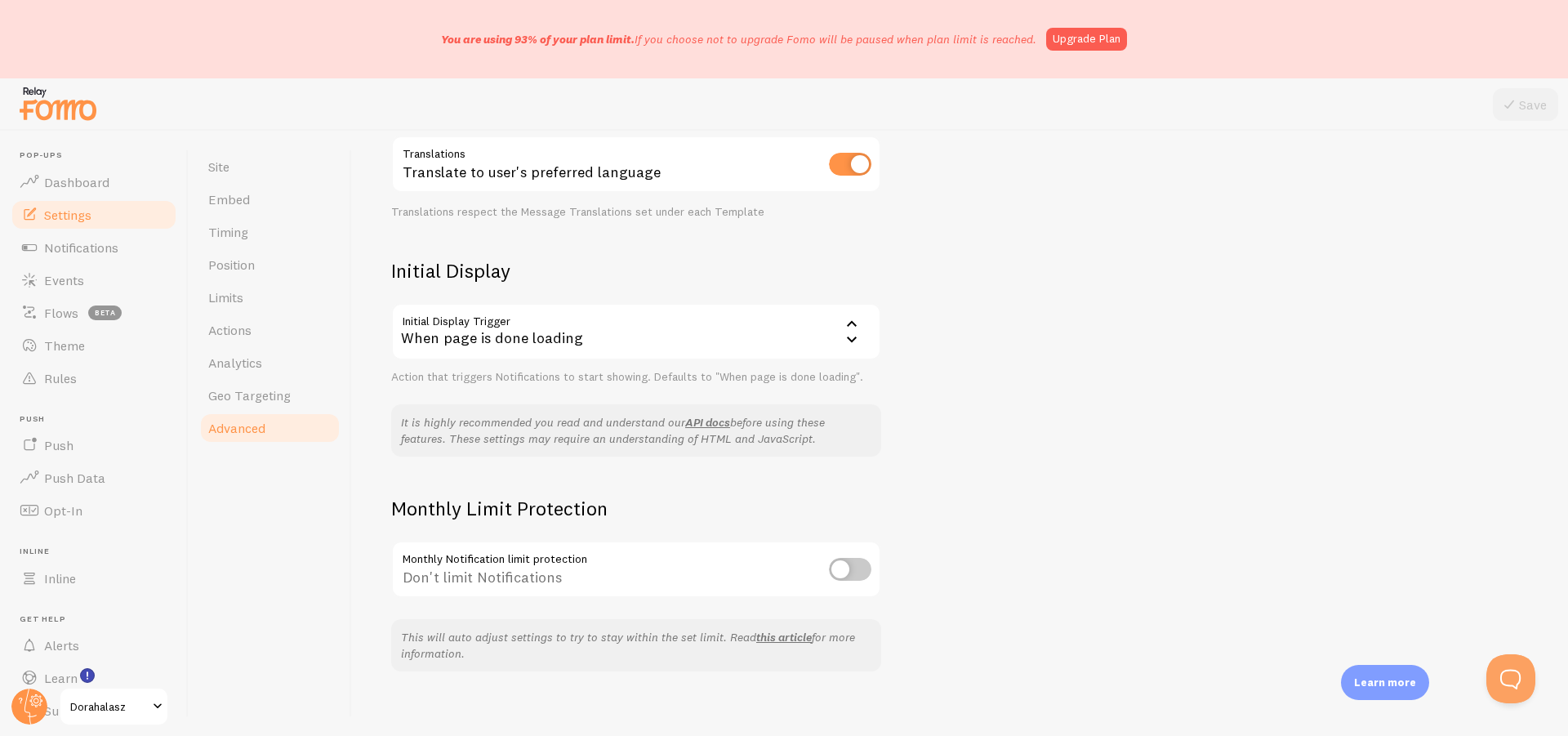
scroll to position [290, 0]
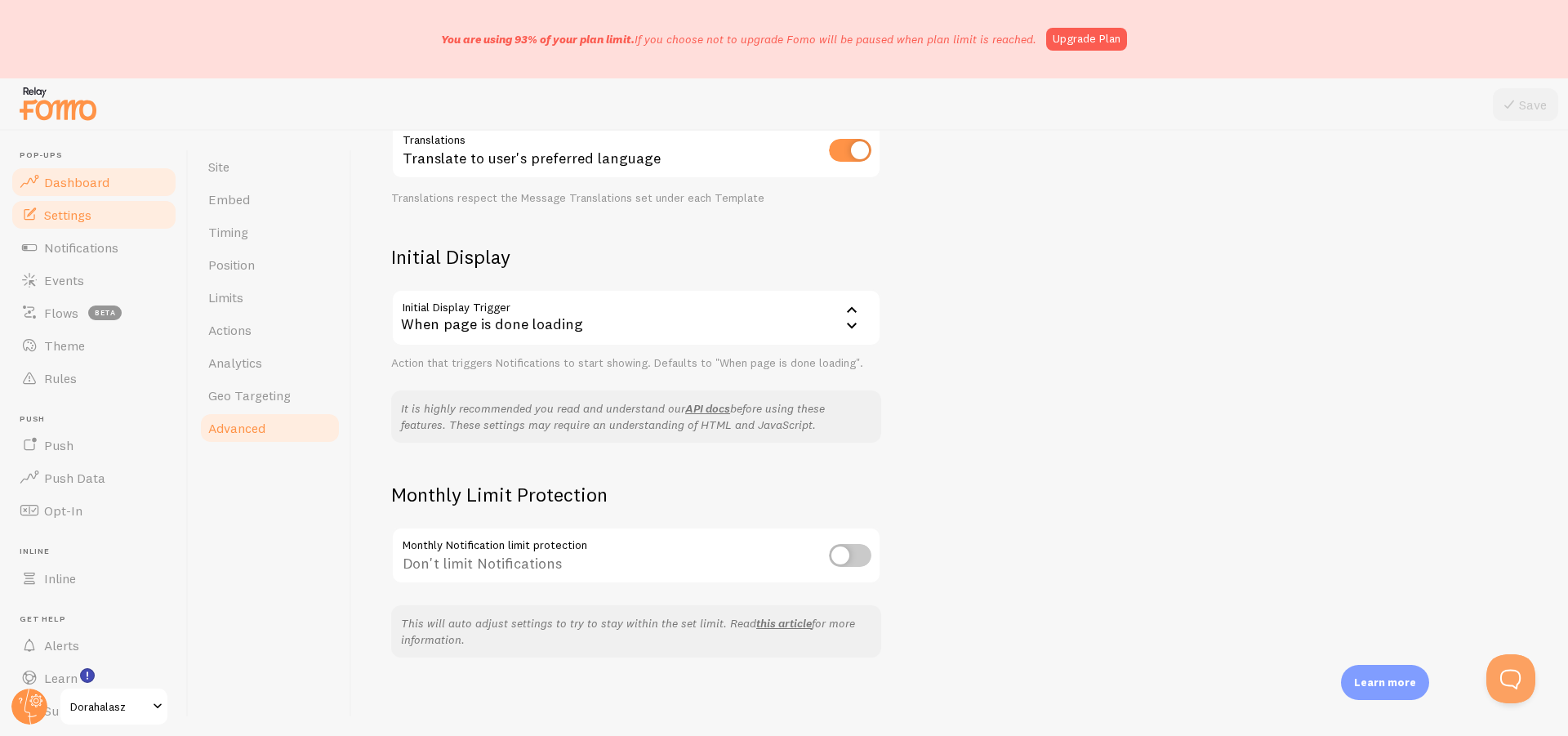
click at [84, 186] on span "Dashboard" at bounding box center [77, 182] width 66 height 16
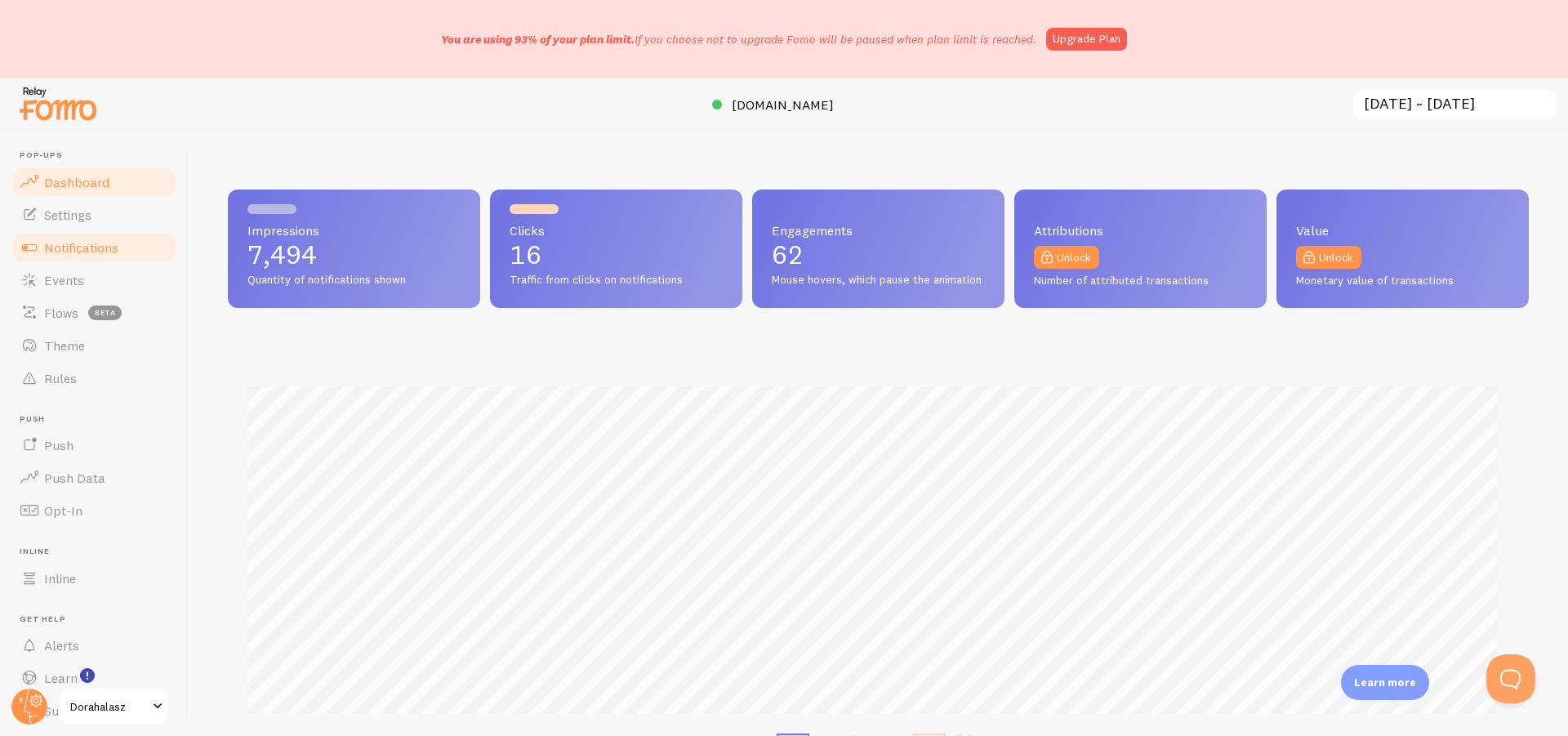
scroll to position [429, 1289]
click at [76, 237] on link "Notifications" at bounding box center [93, 247] width 169 height 33
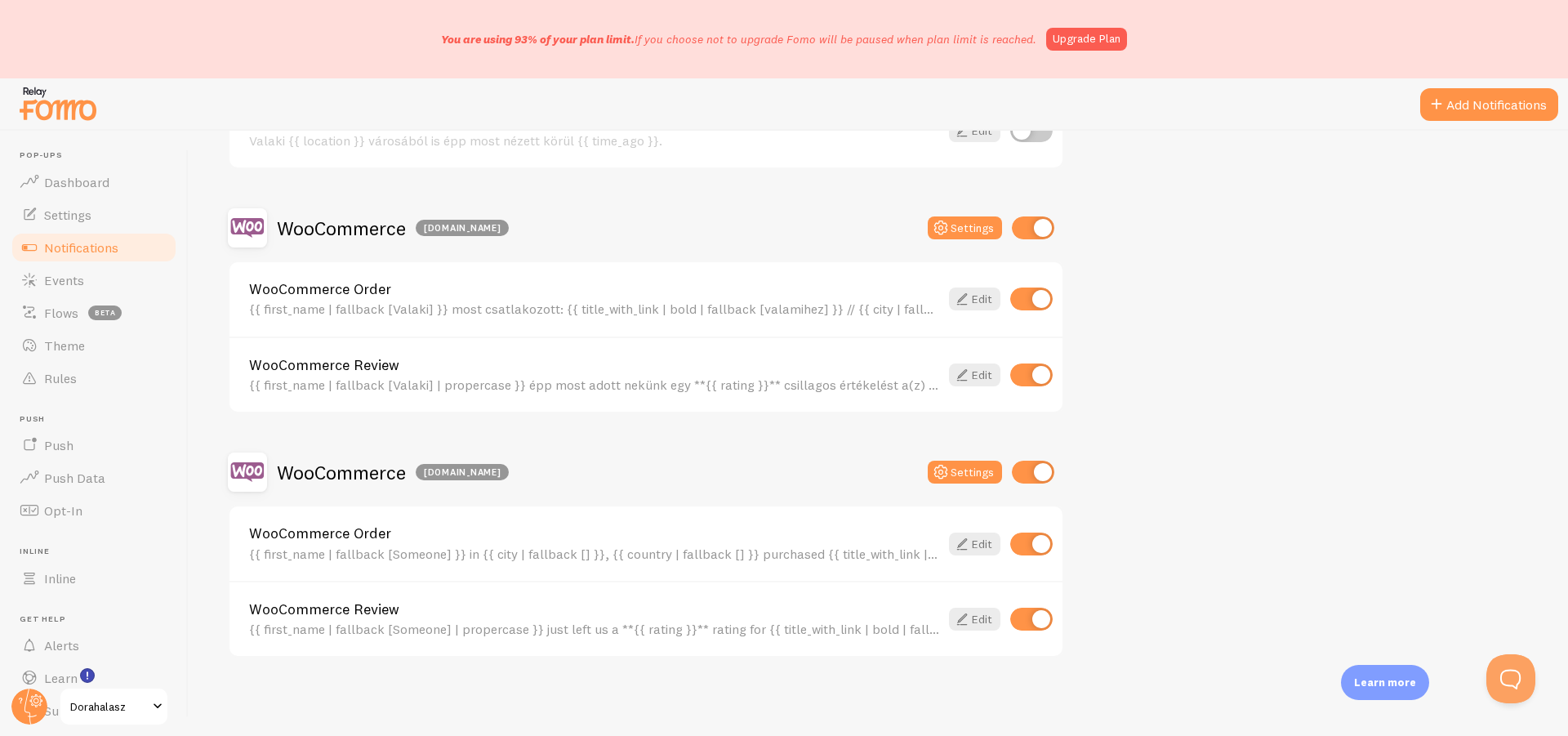
scroll to position [427, 0]
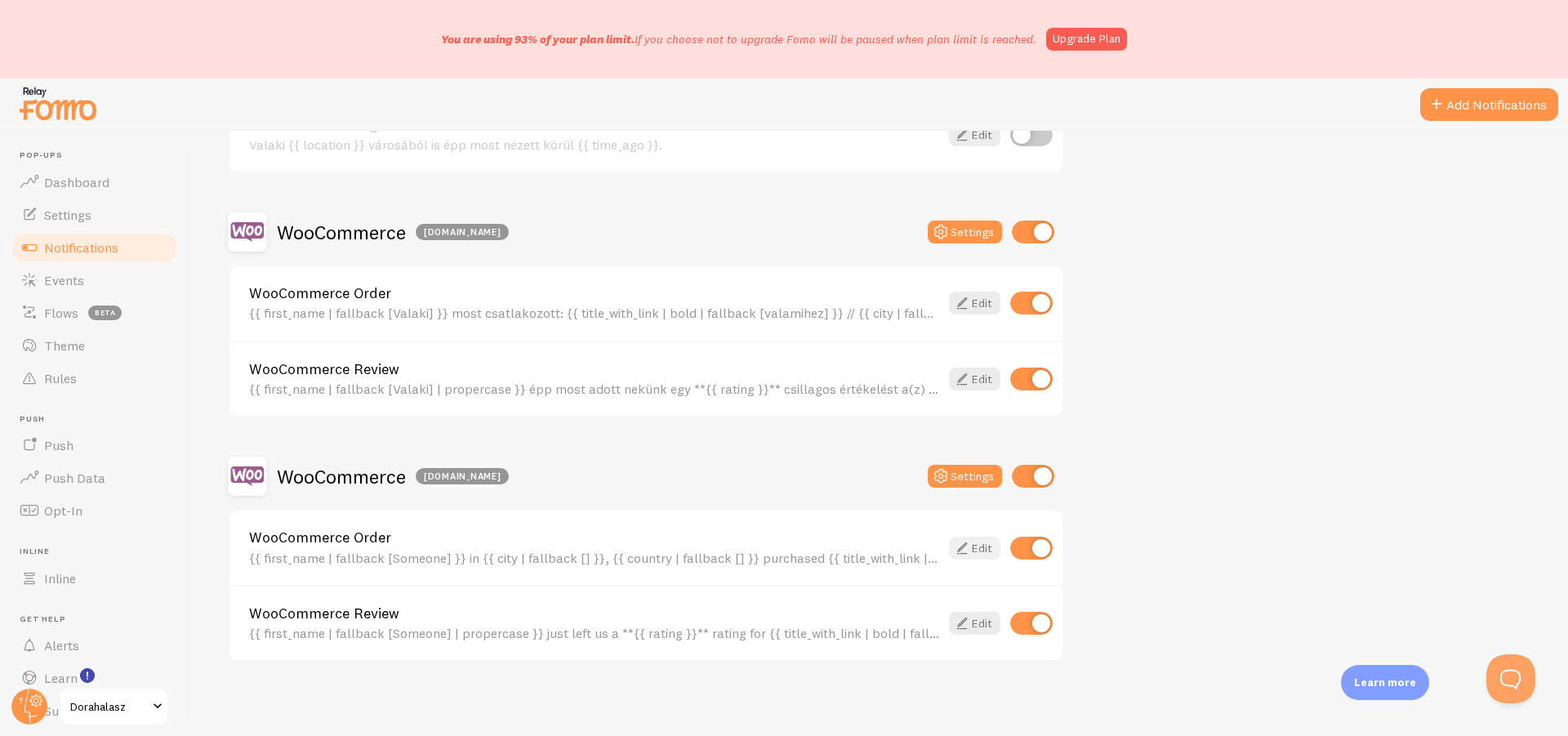
click at [972, 547] on link "Edit" at bounding box center [975, 548] width 52 height 22
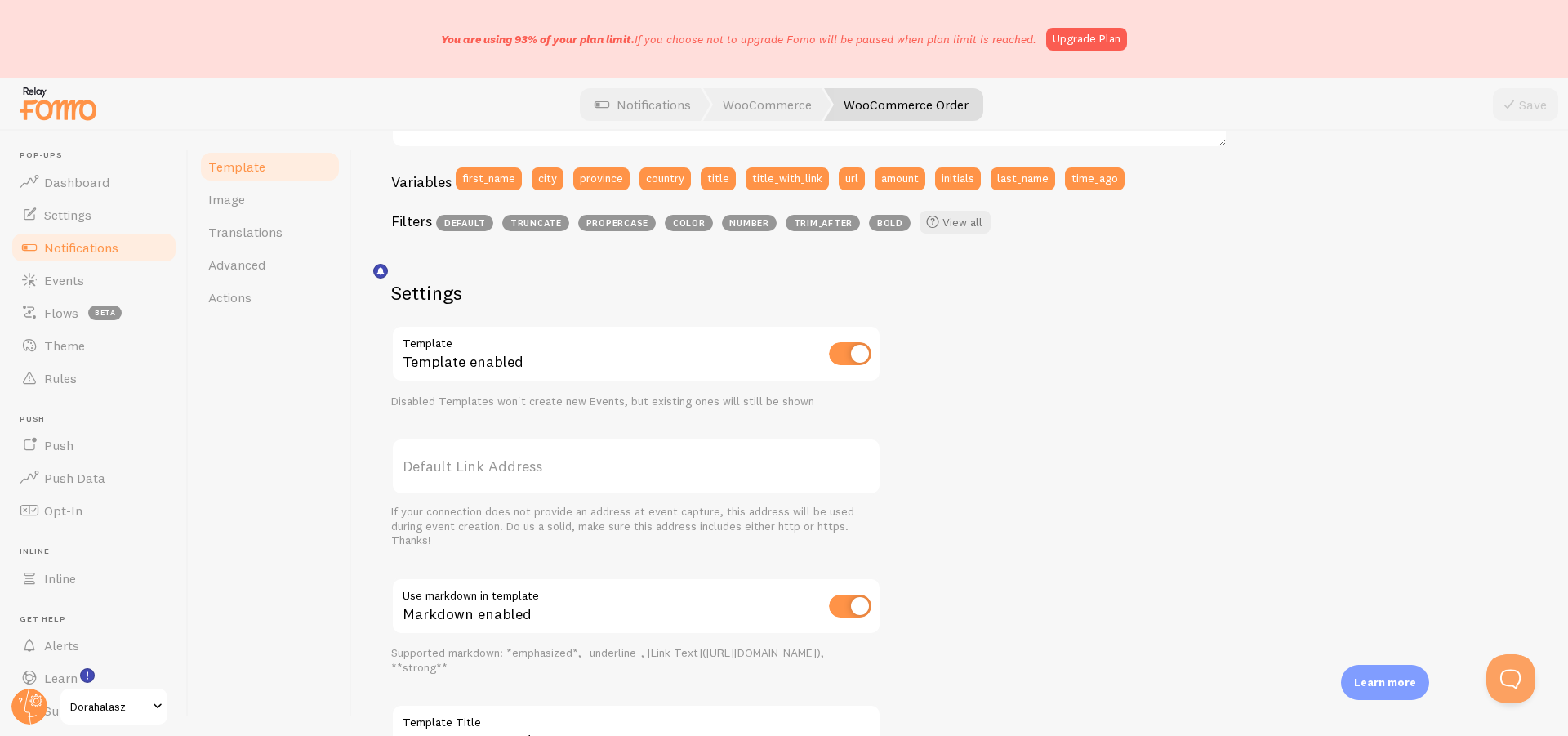
scroll to position [155, 0]
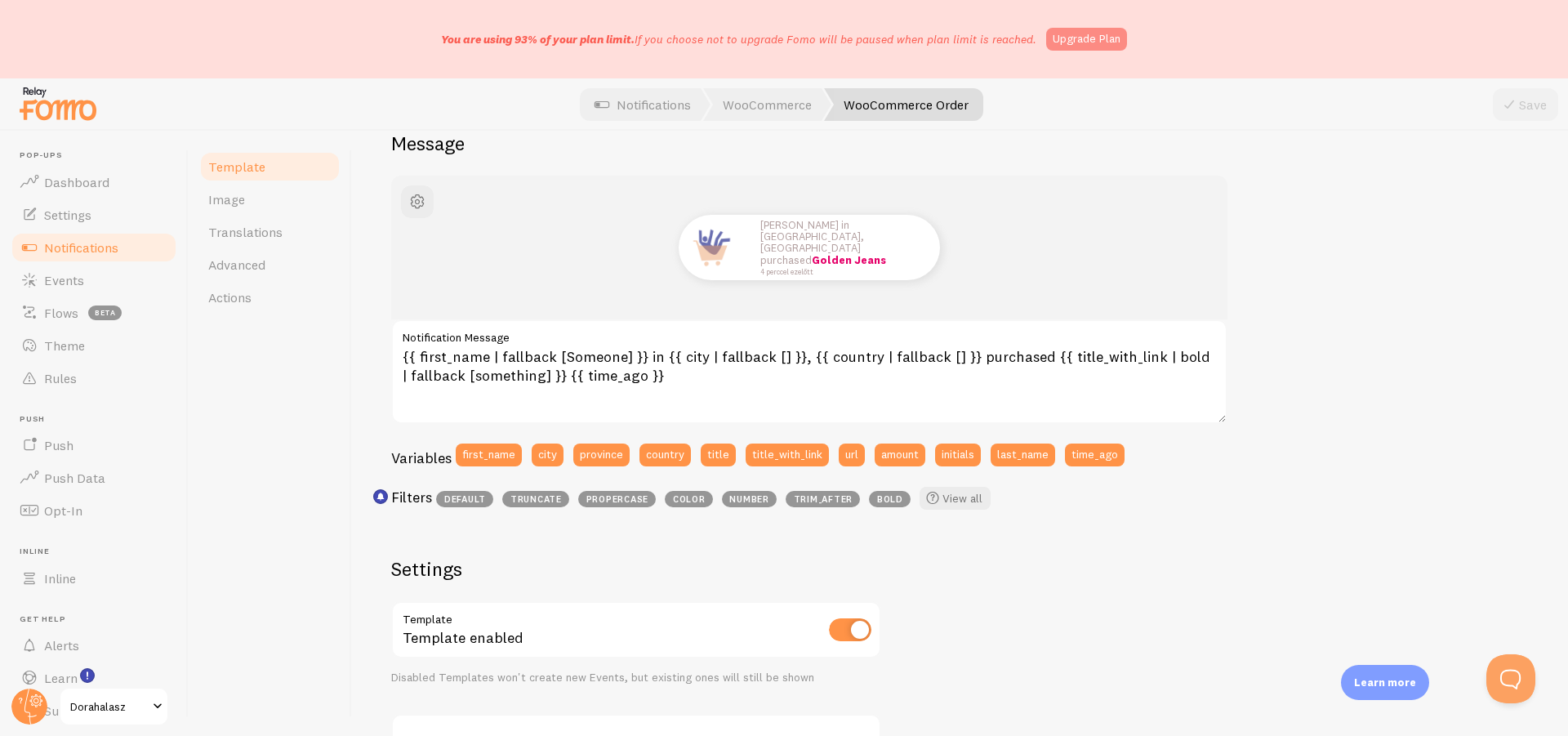
click at [1092, 37] on link "Upgrade Plan" at bounding box center [1087, 39] width 81 height 22
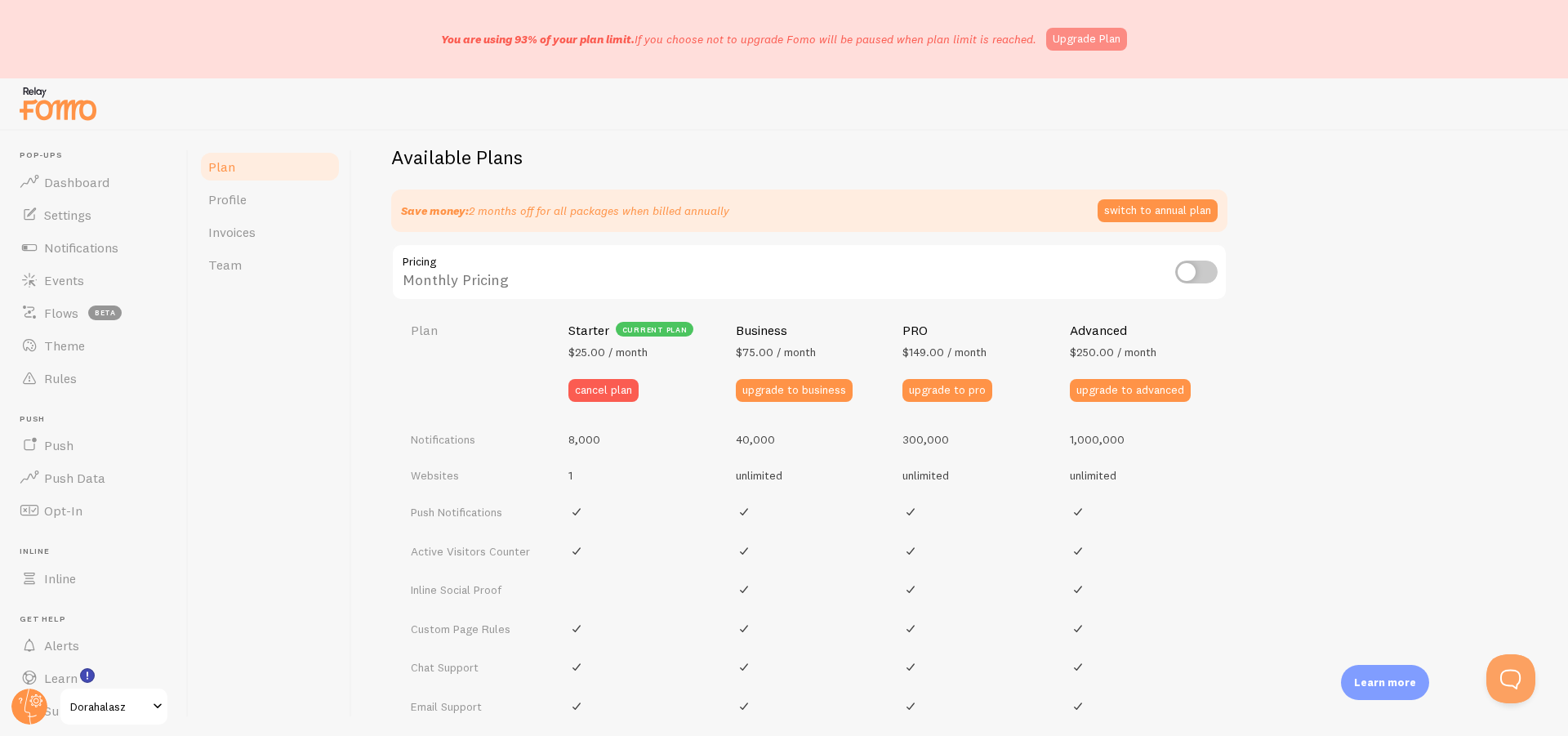
scroll to position [536, 0]
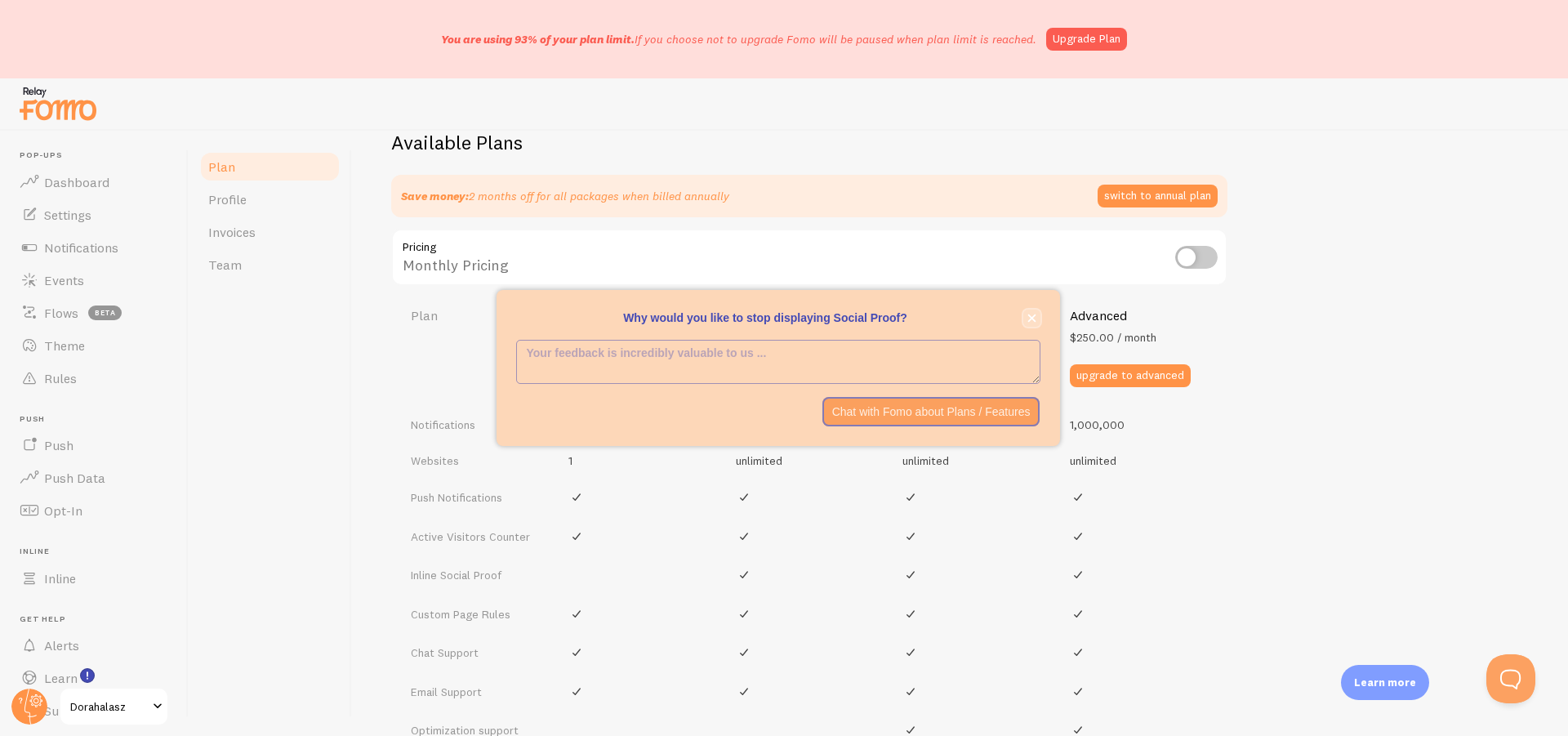
click at [1035, 320] on icon "close," at bounding box center [1031, 318] width 9 height 9
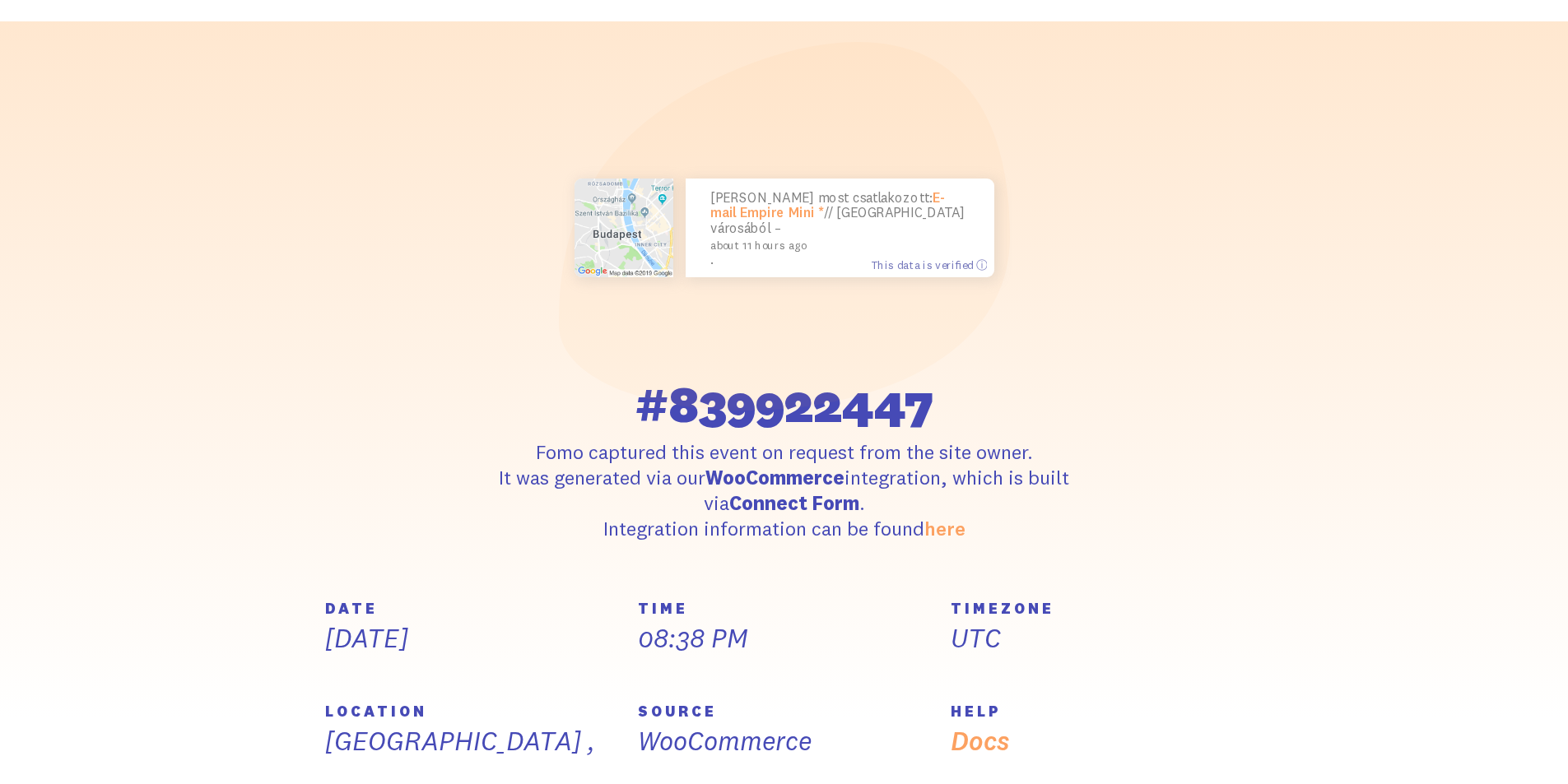
scroll to position [82, 0]
